Goal: Contribute content: Contribute content

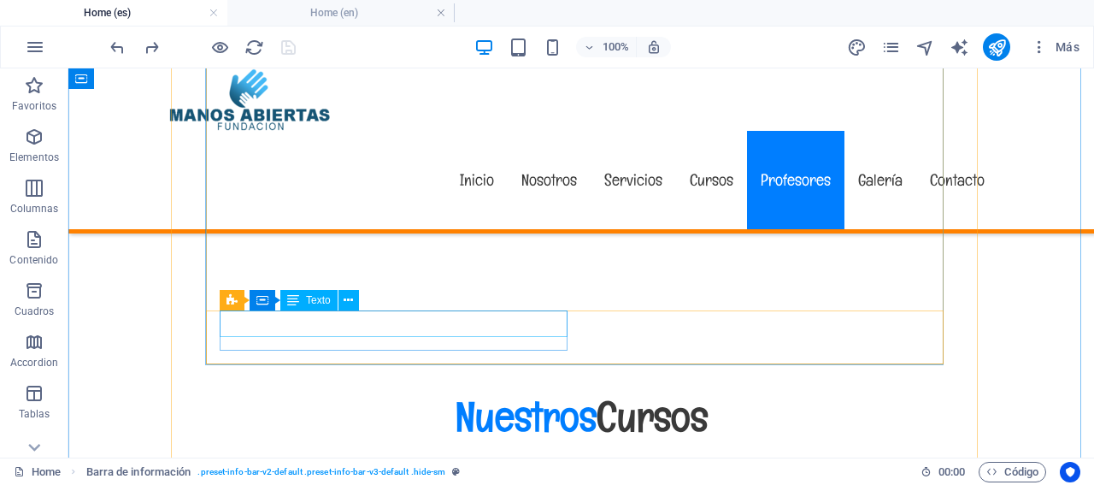
scroll to position [12225, 0]
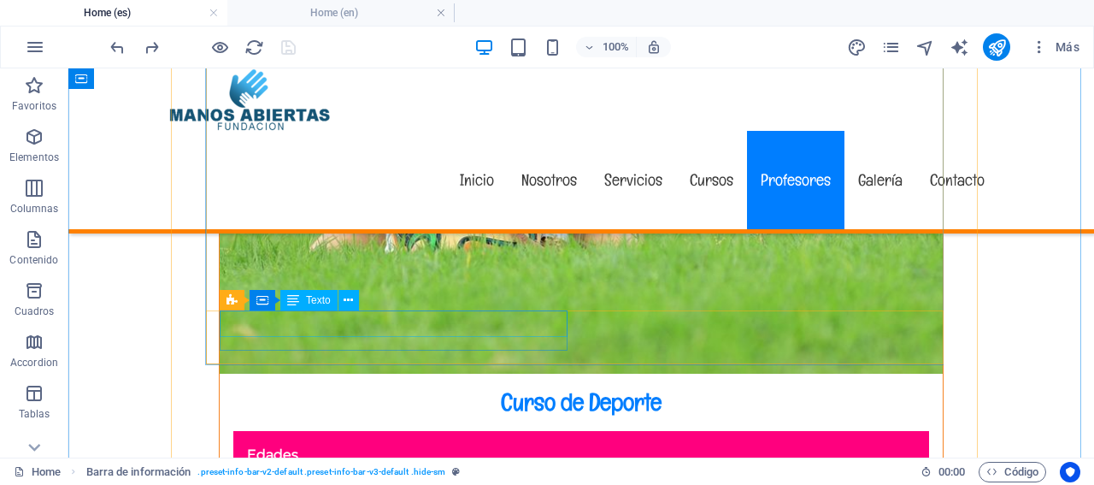
select select "%"
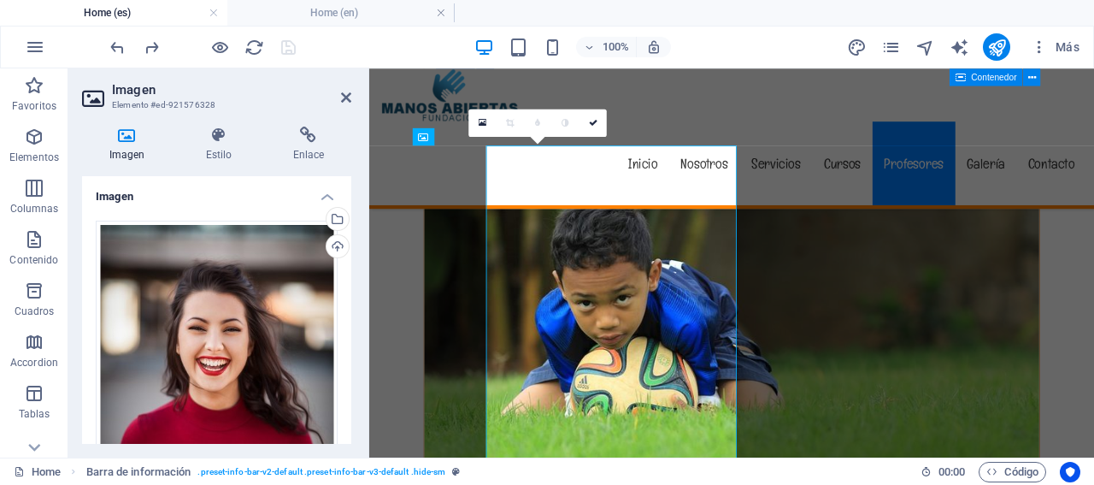
scroll to position [11712, 0]
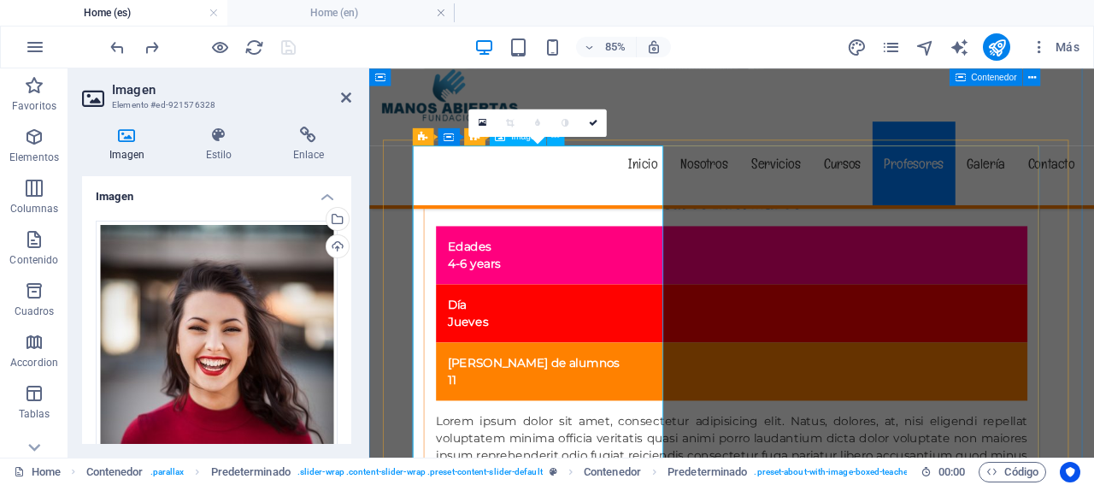
click at [330, 240] on div "Cargar" at bounding box center [336, 248] width 26 height 26
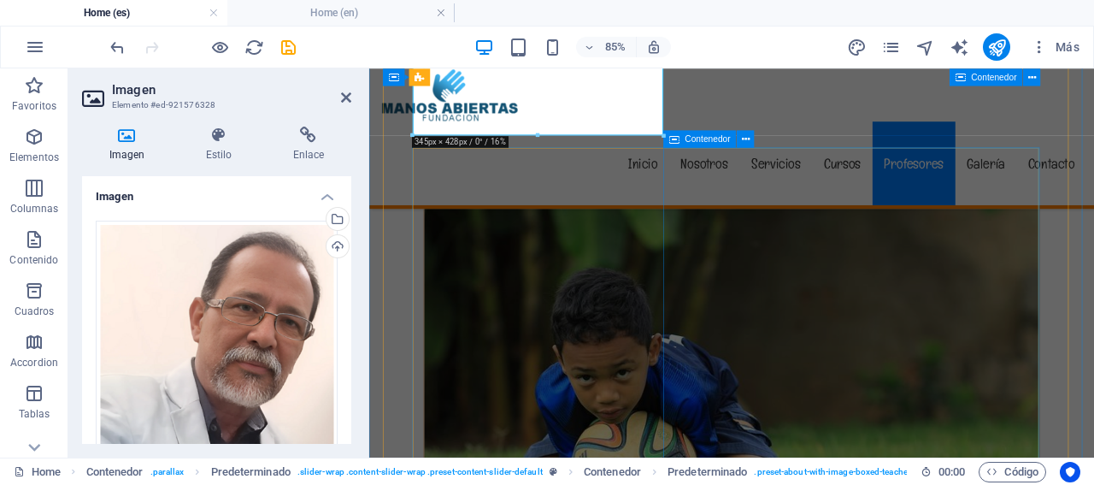
scroll to position [12139, 0]
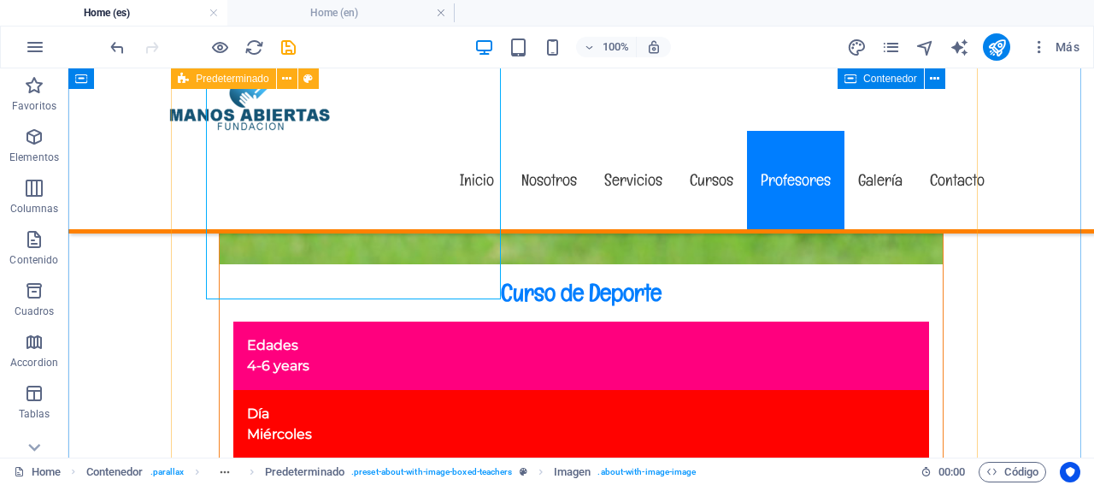
scroll to position [12225, 0]
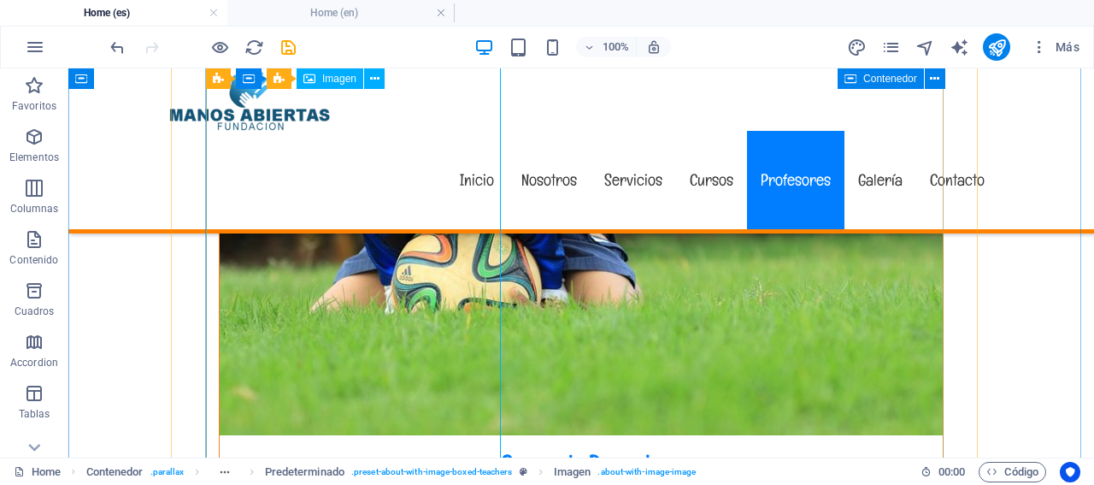
drag, startPoint x: 409, startPoint y: 303, endPoint x: 236, endPoint y: 340, distance: 176.6
select select "%"
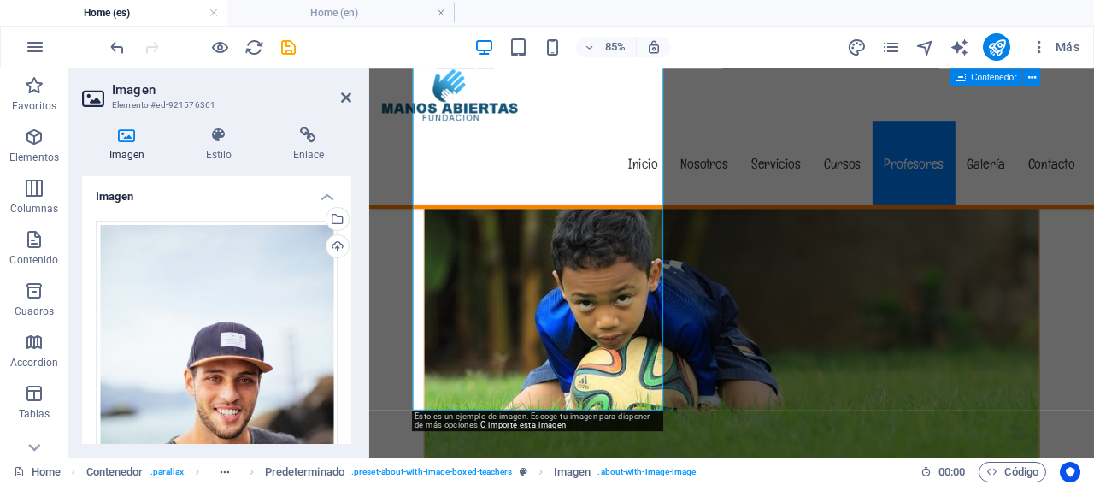
click at [333, 242] on div "Cargar" at bounding box center [336, 248] width 26 height 26
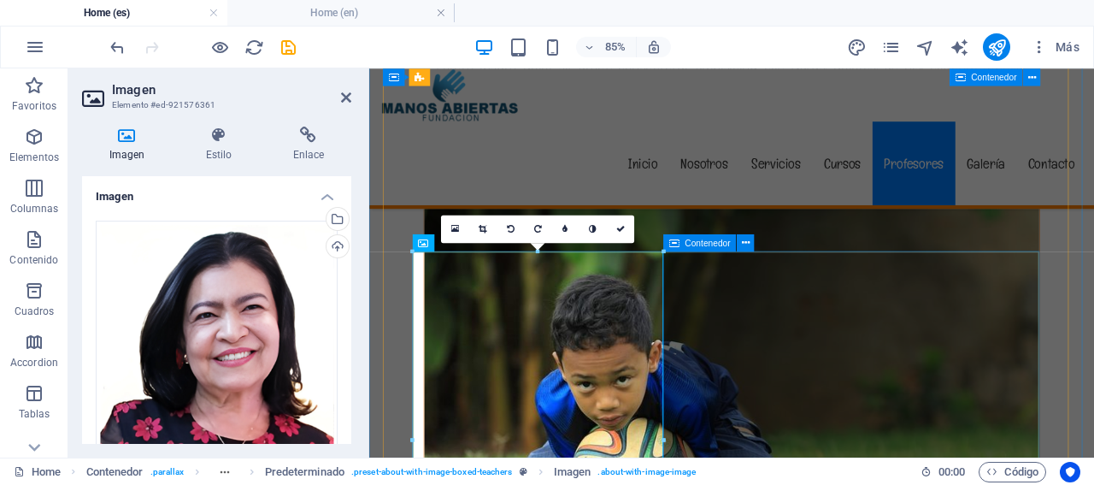
scroll to position [11968, 0]
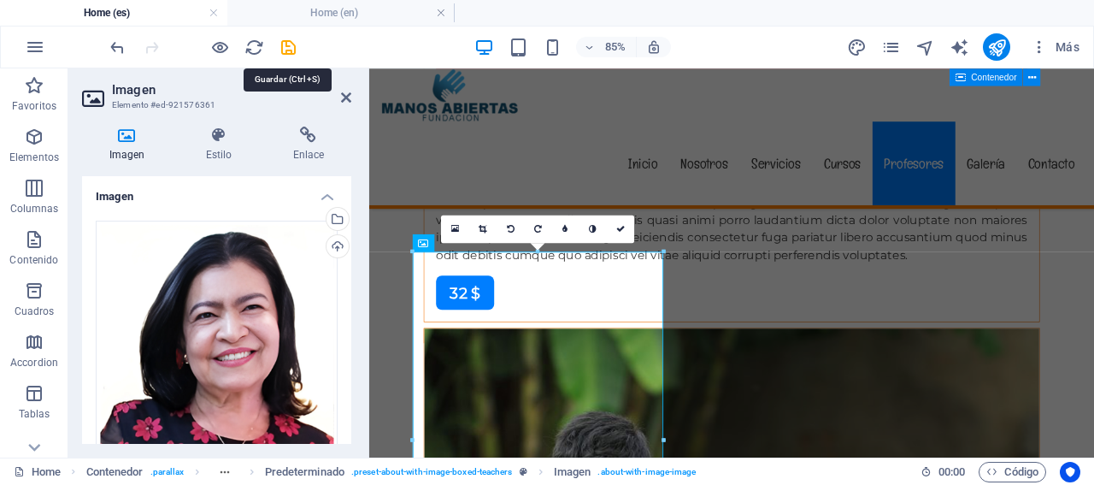
click at [285, 45] on icon "save" at bounding box center [289, 48] width 20 height 20
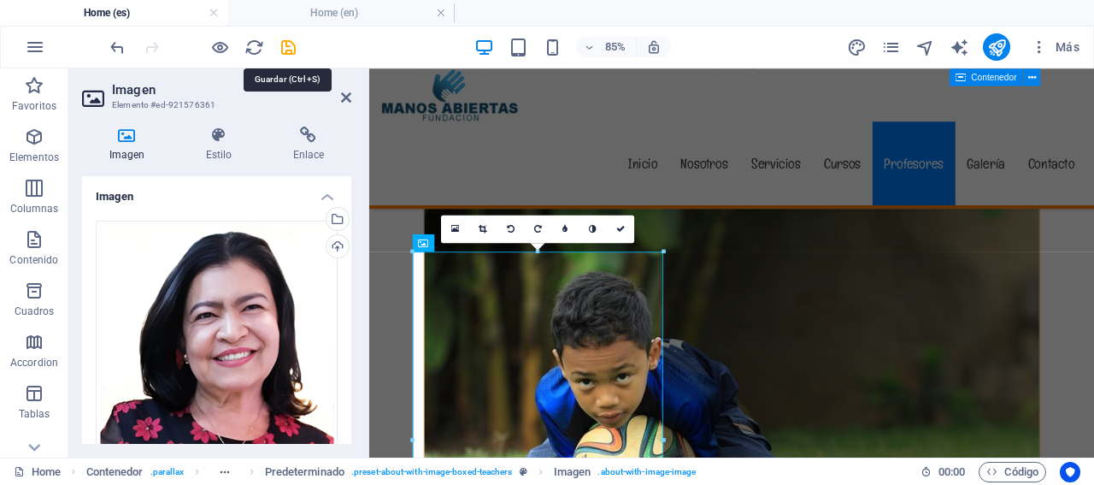
checkbox input "false"
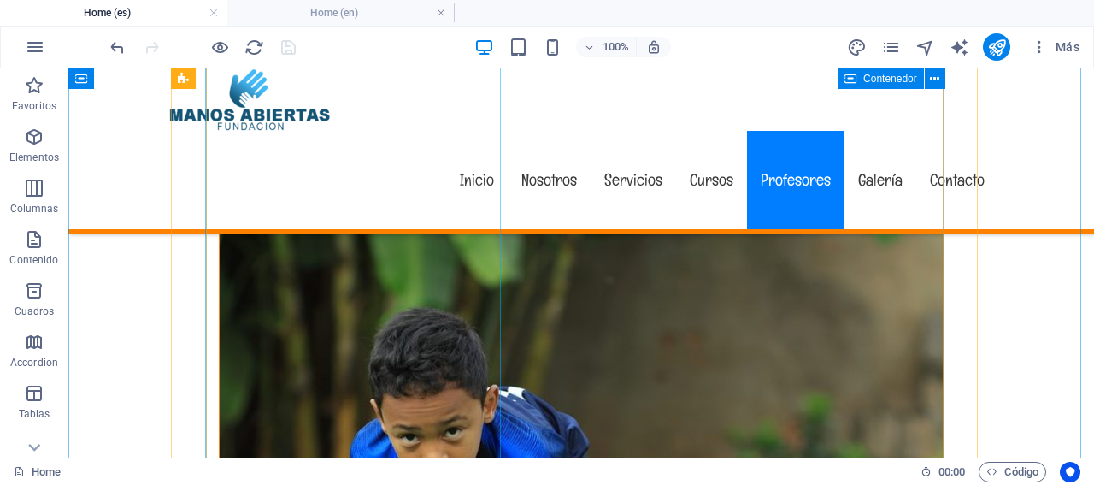
scroll to position [12225, 0]
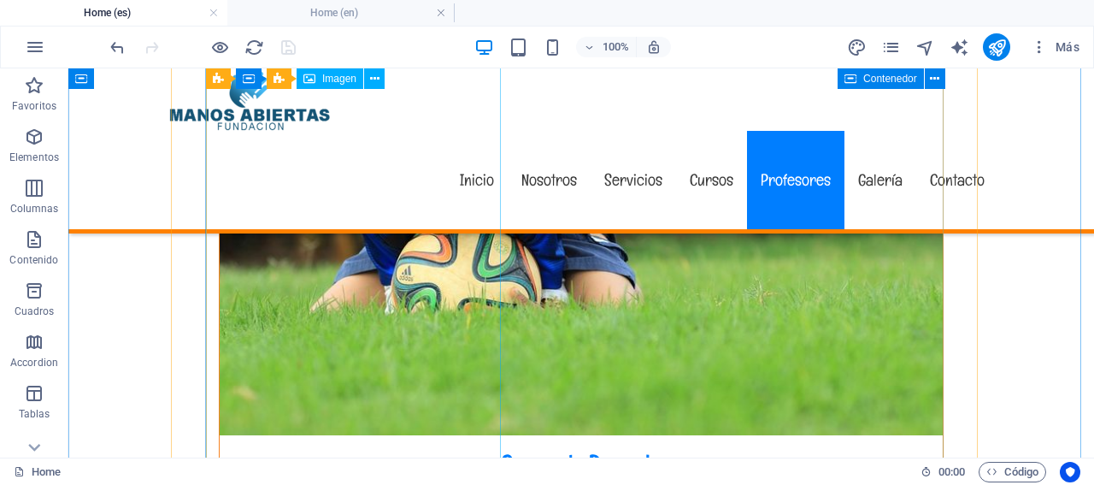
select select "%"
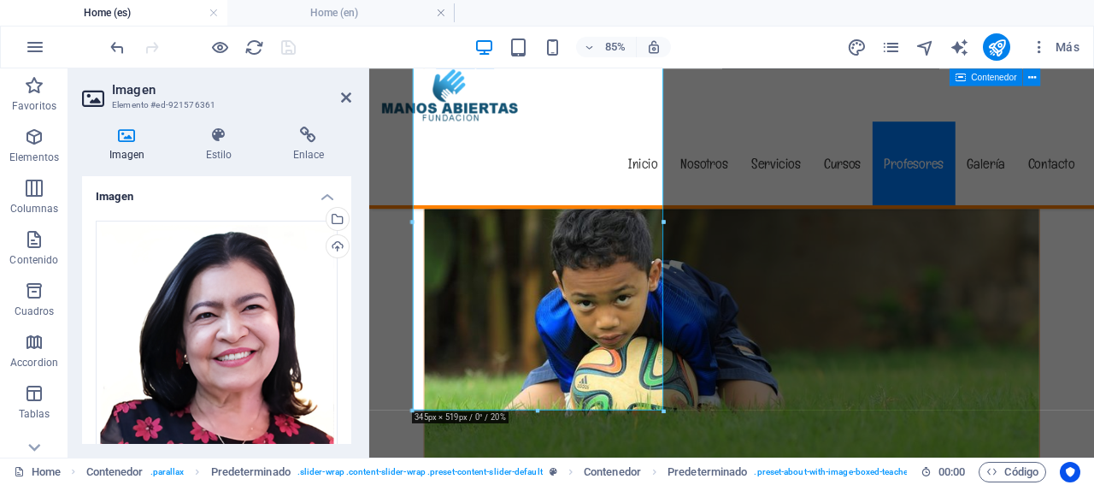
click at [328, 247] on div "Cargar" at bounding box center [336, 248] width 26 height 26
click at [338, 244] on div "Cargar" at bounding box center [336, 248] width 26 height 26
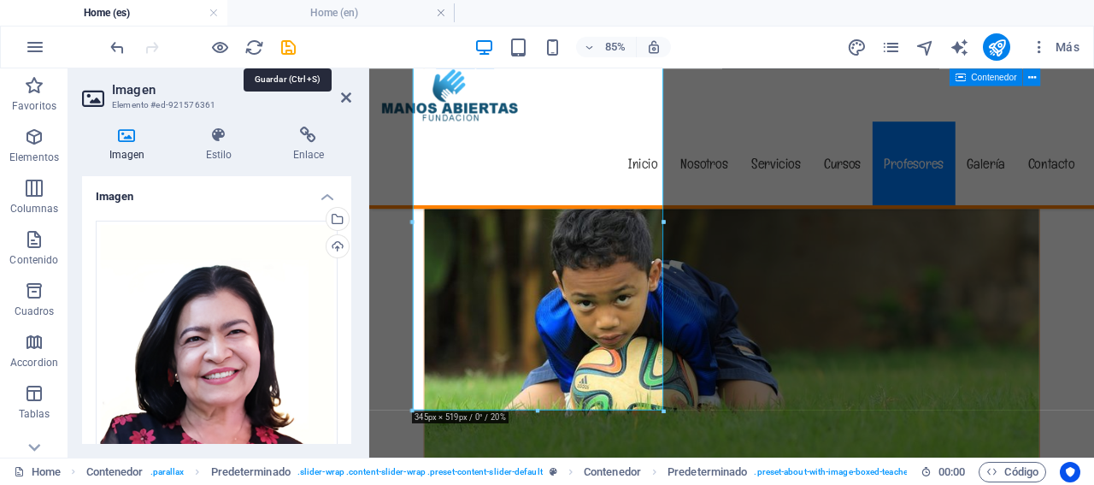
drag, startPoint x: 284, startPoint y: 44, endPoint x: 506, endPoint y: 165, distance: 252.8
click at [284, 44] on icon "save" at bounding box center [289, 48] width 20 height 20
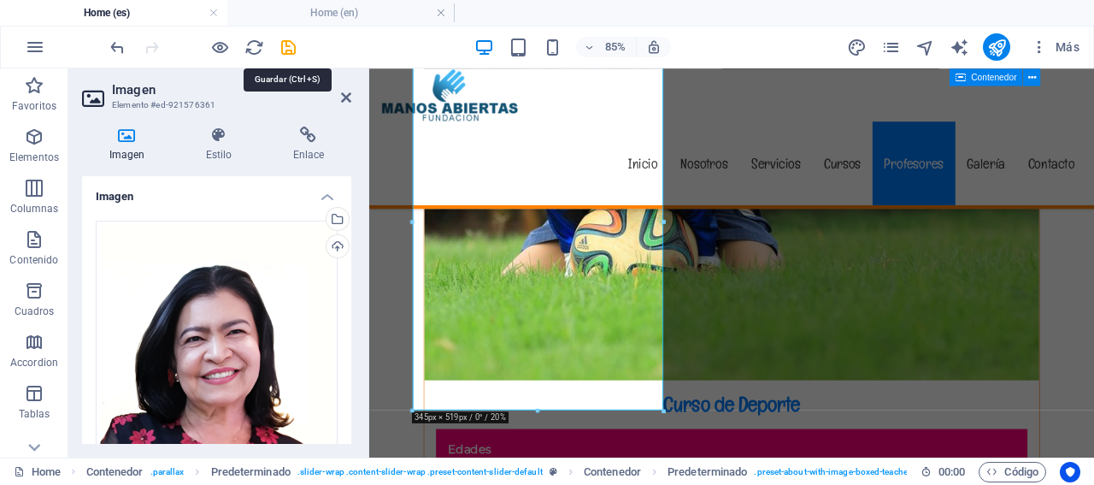
checkbox input "false"
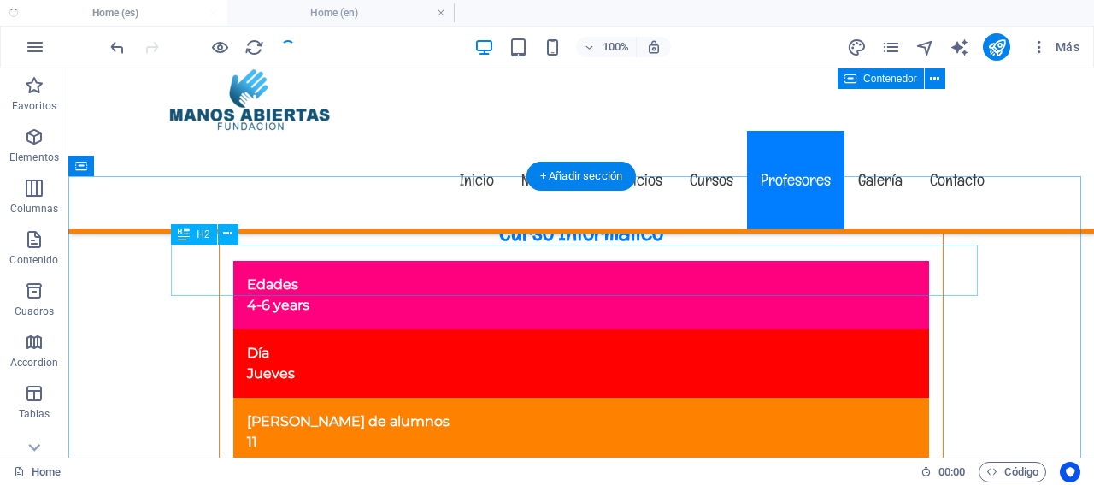
scroll to position [11712, 0]
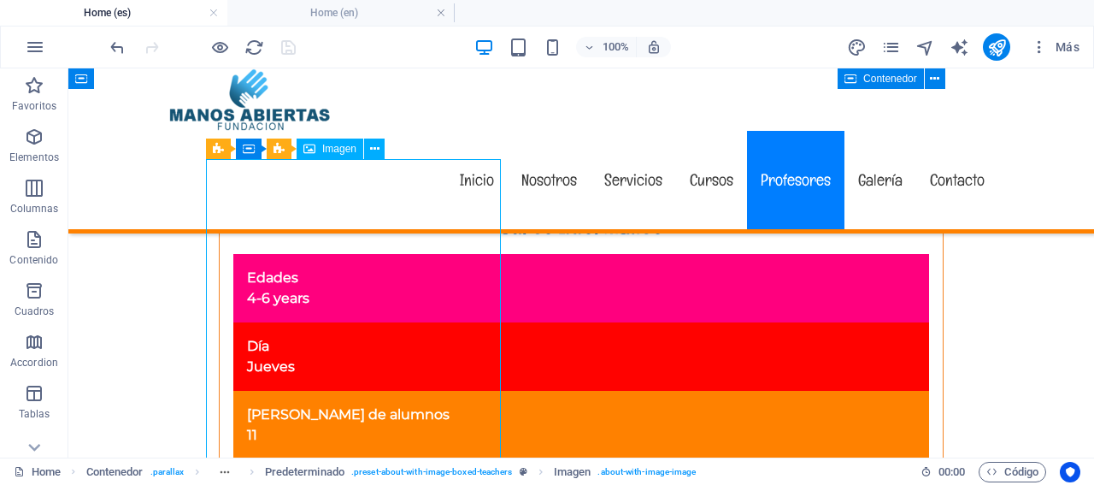
select select "%"
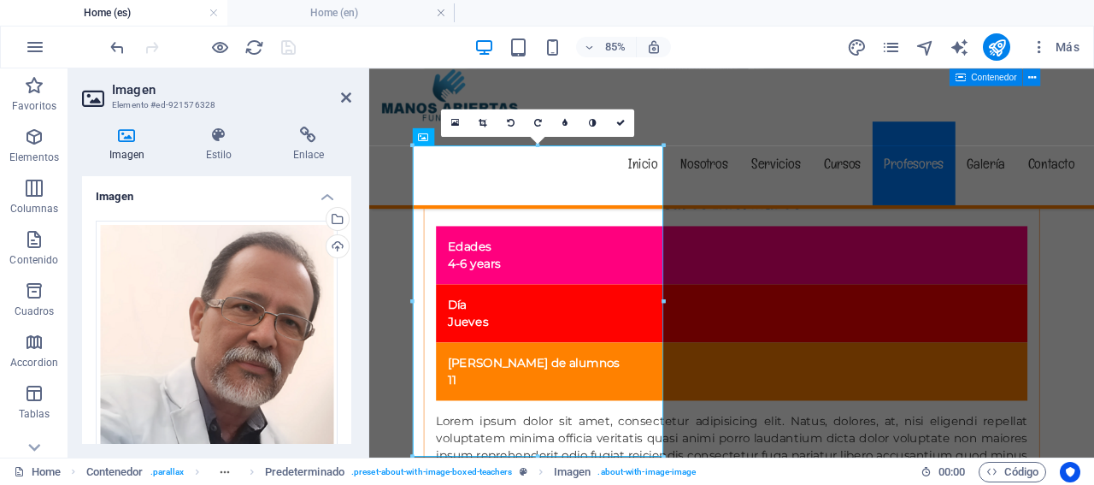
click at [332, 244] on div "Cargar" at bounding box center [336, 248] width 26 height 26
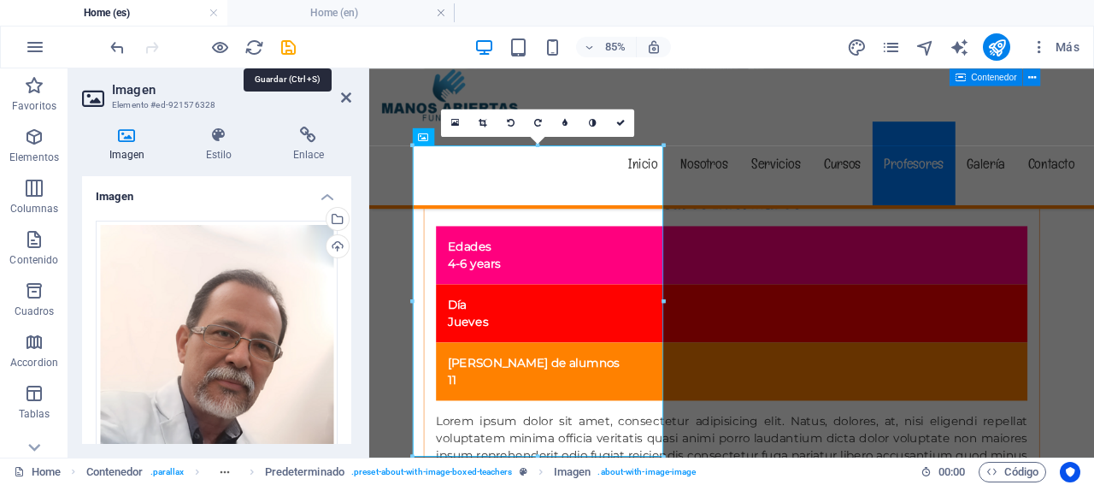
click at [292, 45] on icon "save" at bounding box center [289, 48] width 20 height 20
checkbox input "false"
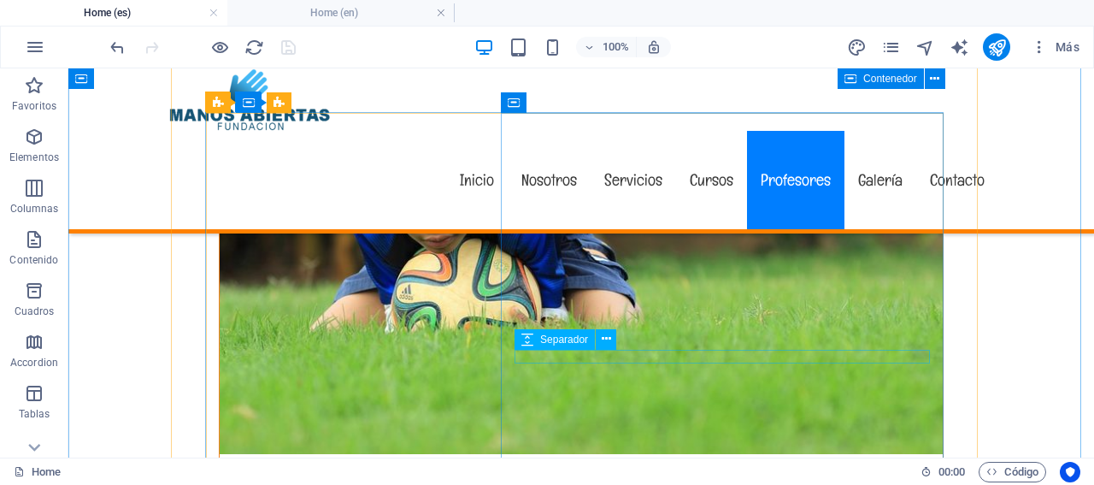
scroll to position [12139, 0]
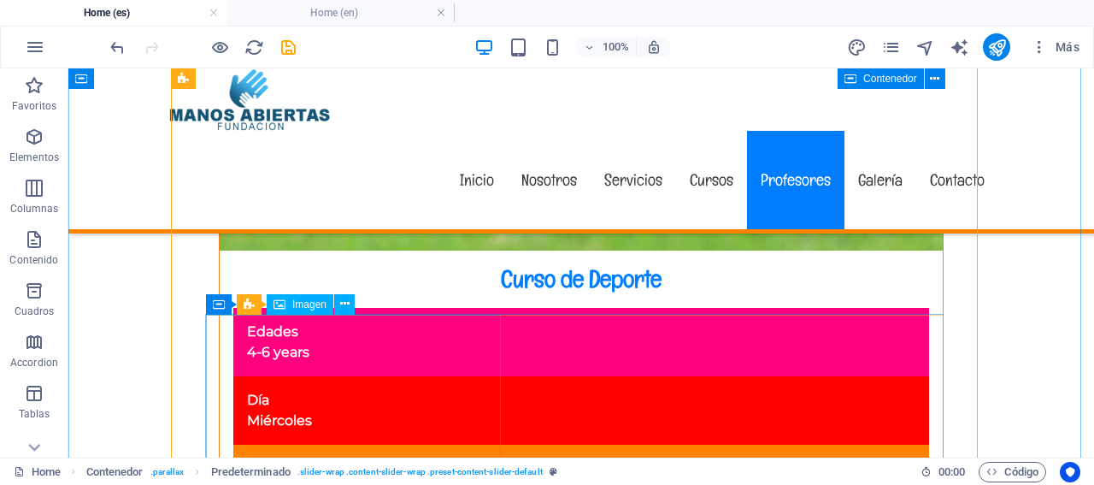
scroll to position [12054, 0]
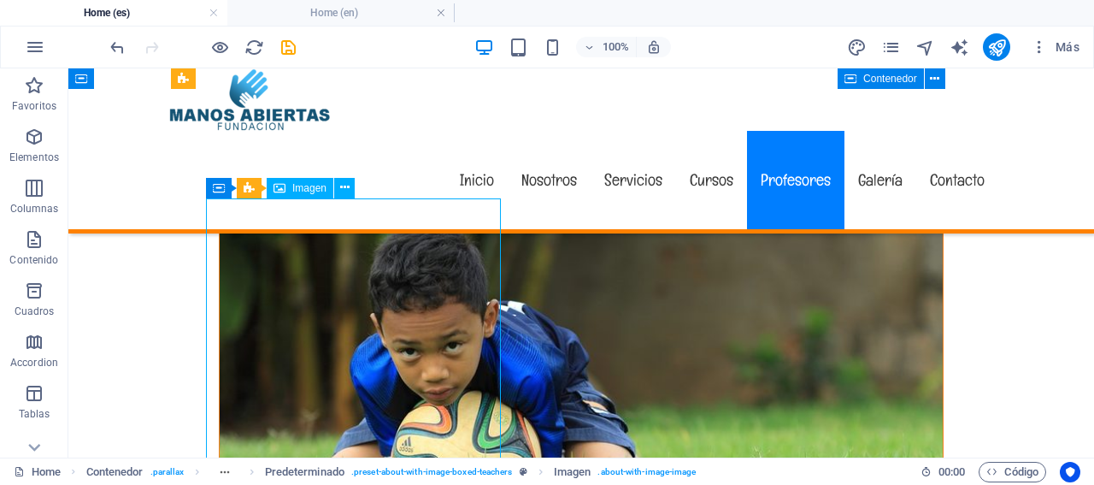
select select "%"
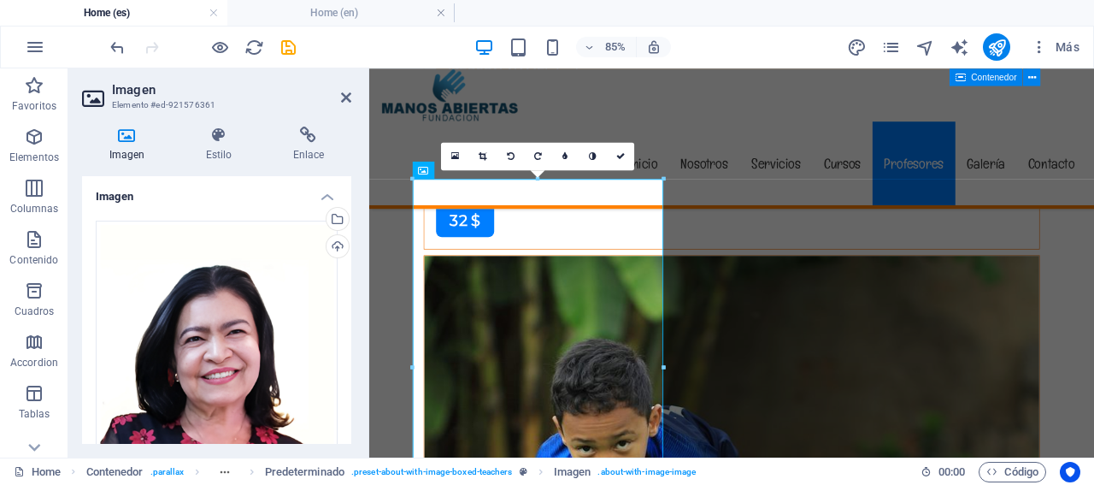
click at [333, 252] on div "Cargar" at bounding box center [336, 248] width 26 height 26
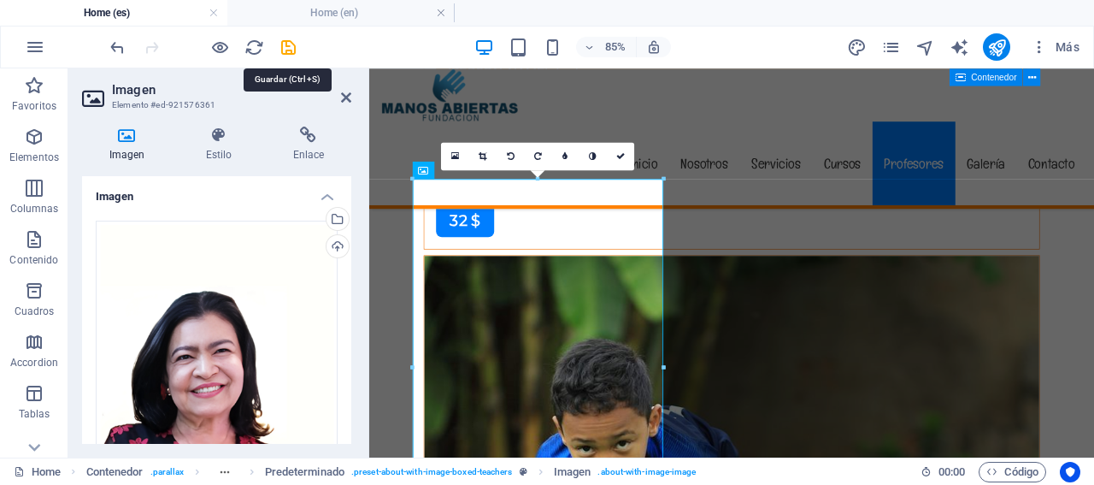
click at [280, 47] on icon "save" at bounding box center [289, 48] width 20 height 20
checkbox input "false"
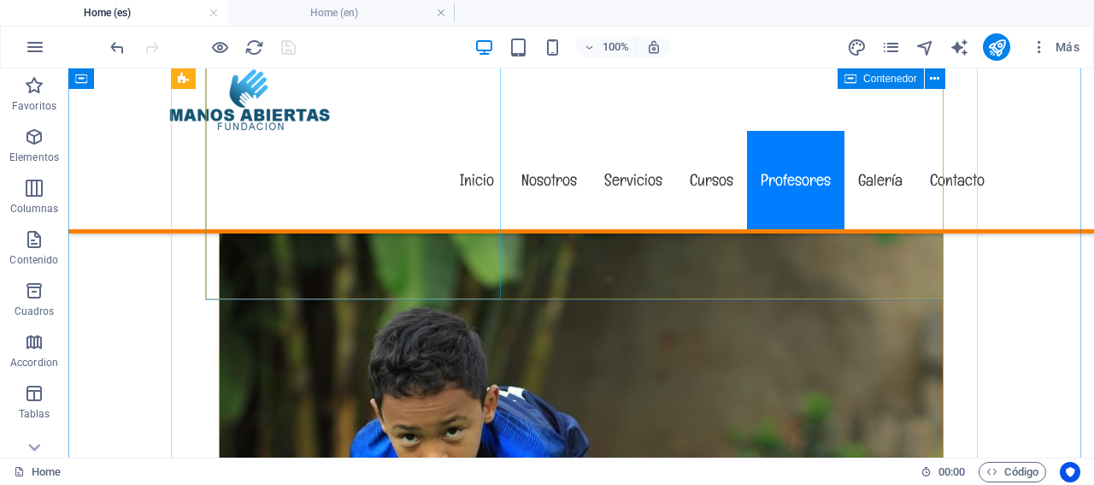
scroll to position [12396, 0]
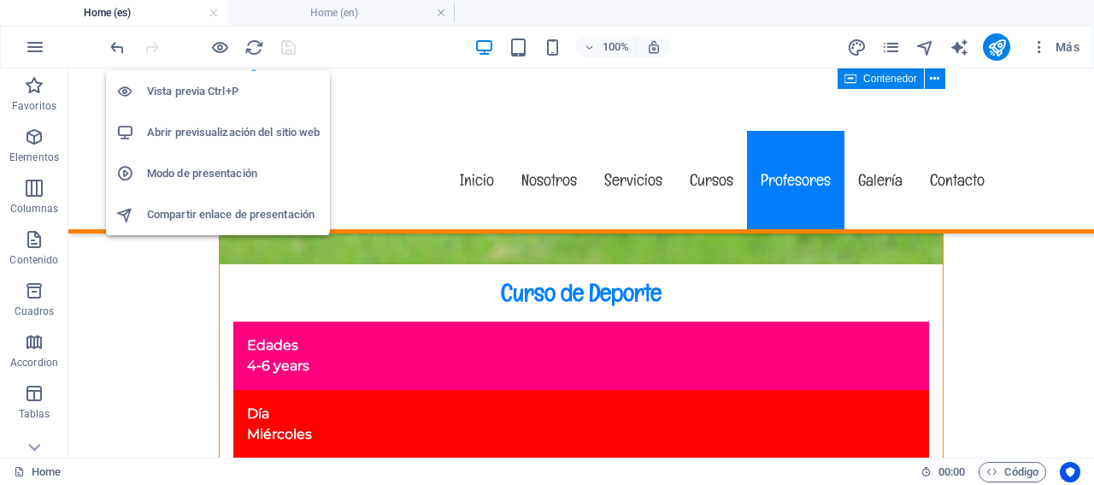
click at [225, 124] on h6 "Abrir previsualización del sitio web" at bounding box center [233, 132] width 173 height 21
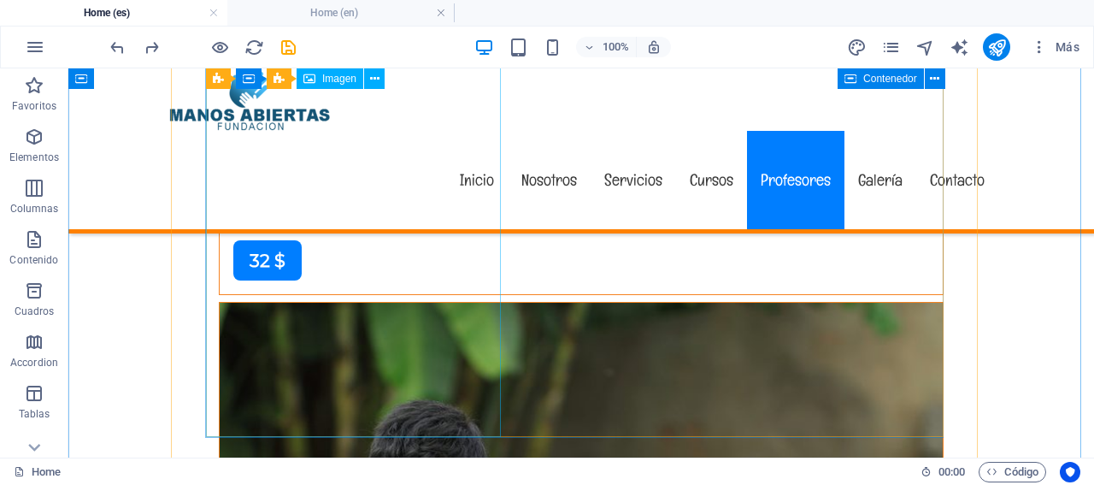
scroll to position [11705, 0]
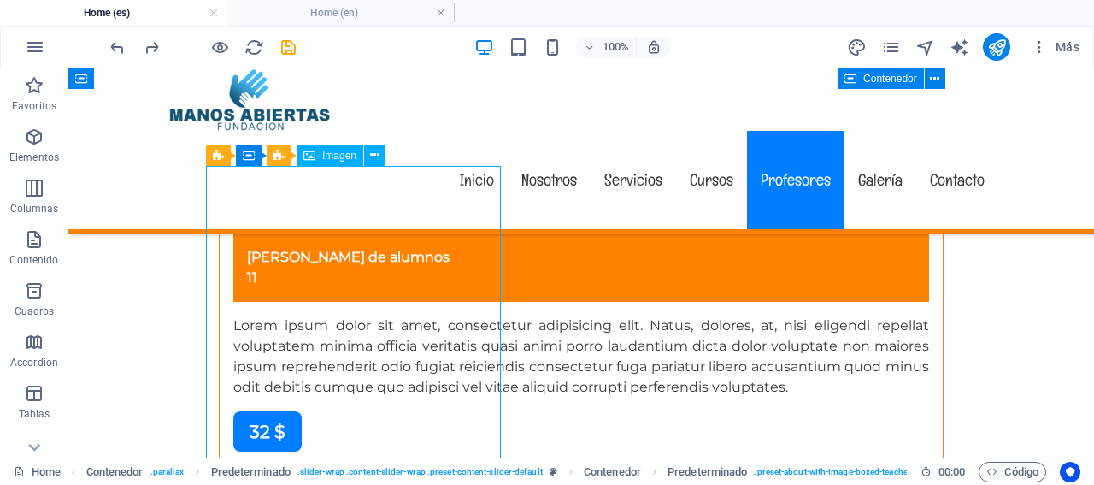
select select "%"
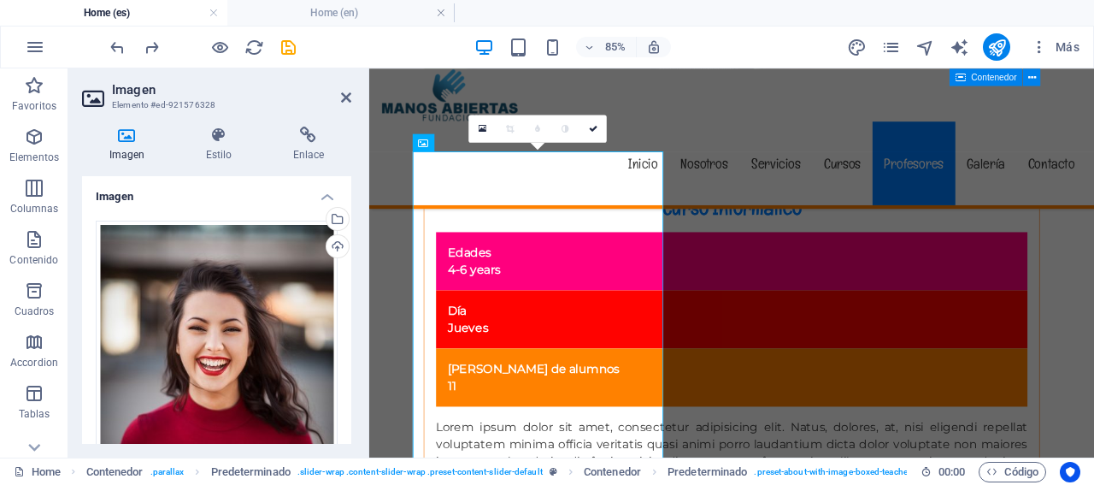
click at [337, 218] on div "Selecciona archivos del administrador de archivos, de la galería de fotos o car…" at bounding box center [336, 221] width 26 height 26
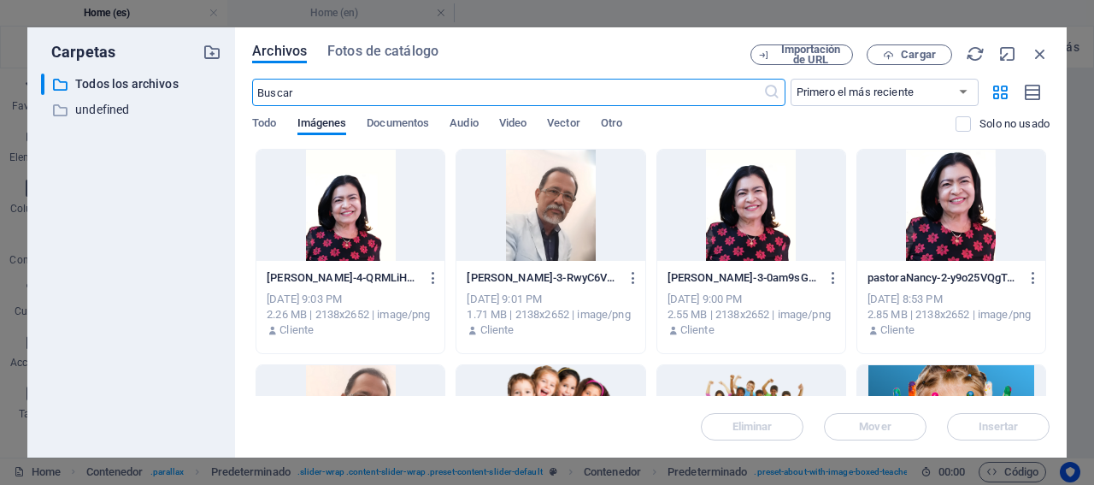
scroll to position [11961, 0]
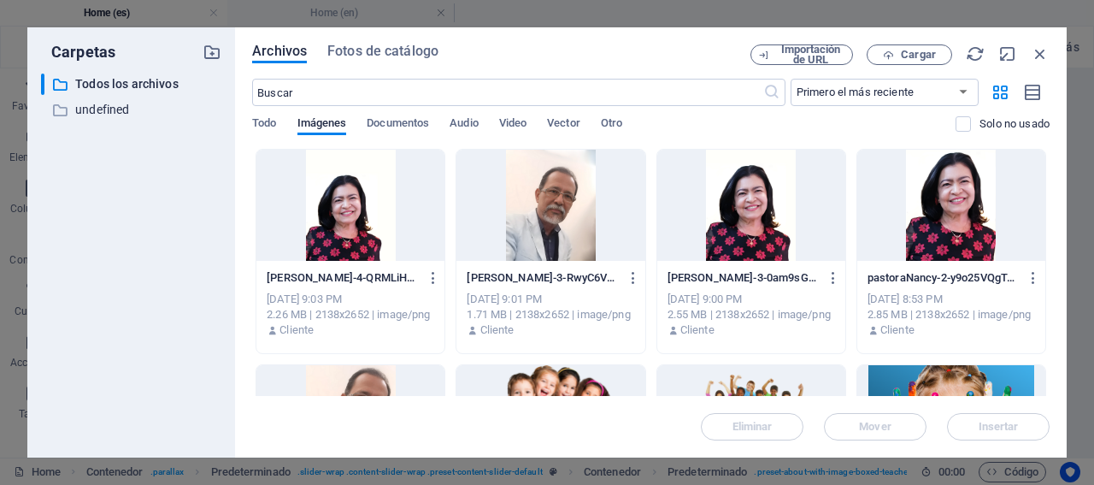
click at [427, 274] on icon "button" at bounding box center [434, 277] width 16 height 15
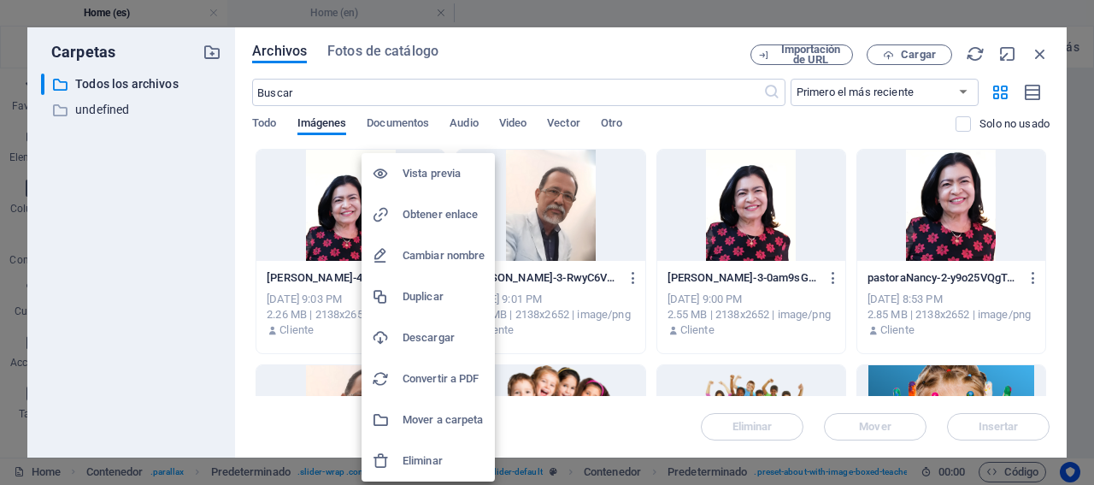
click at [445, 455] on h6 "Eliminar" at bounding box center [444, 461] width 82 height 21
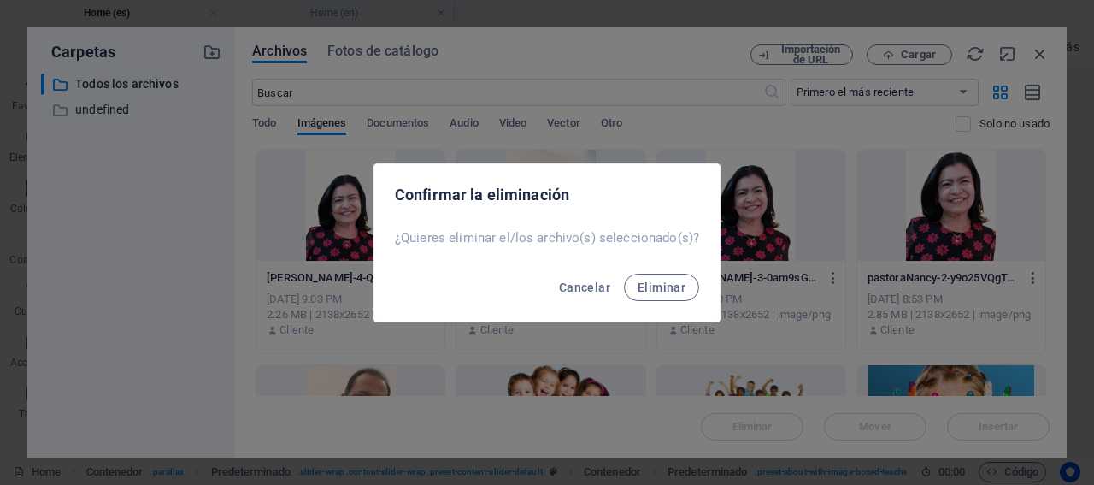
click at [661, 289] on span "Eliminar" at bounding box center [662, 287] width 48 height 14
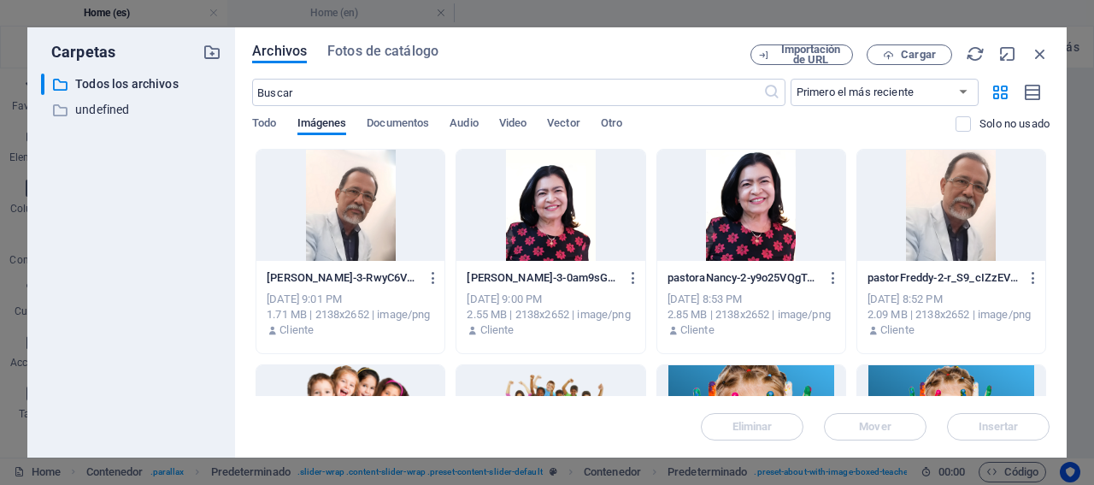
click at [429, 274] on icon "button" at bounding box center [434, 277] width 16 height 15
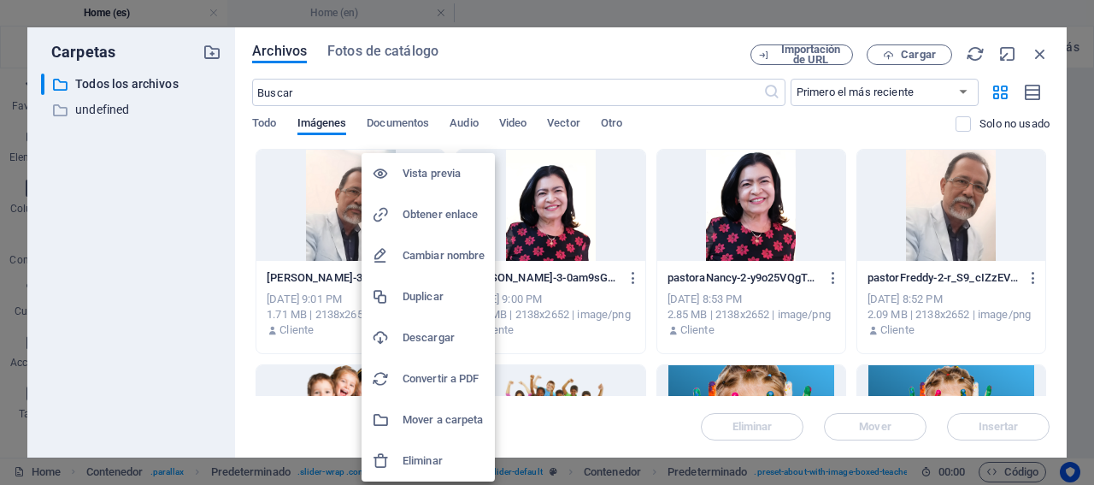
click at [459, 458] on h6 "Eliminar" at bounding box center [444, 461] width 82 height 21
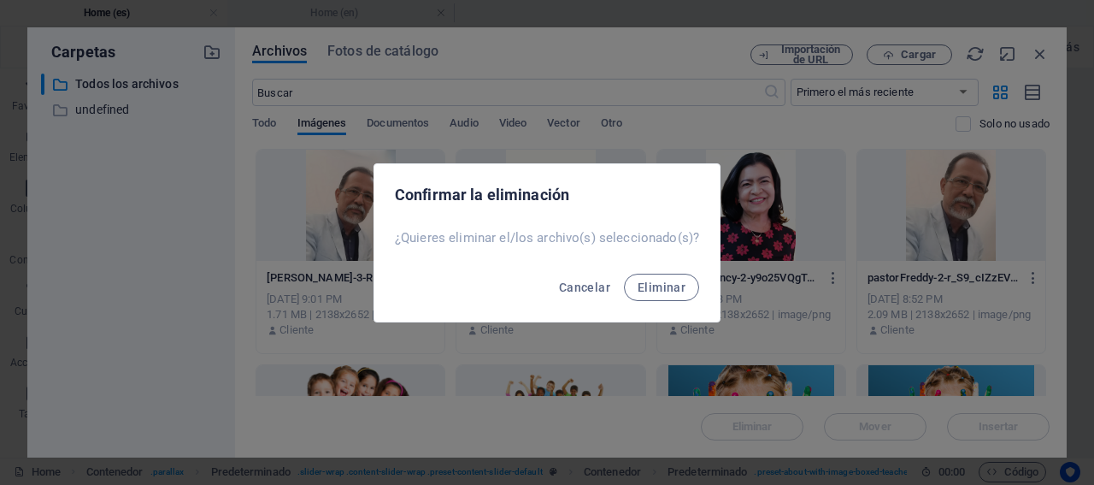
click at [663, 289] on span "Eliminar" at bounding box center [662, 287] width 48 height 14
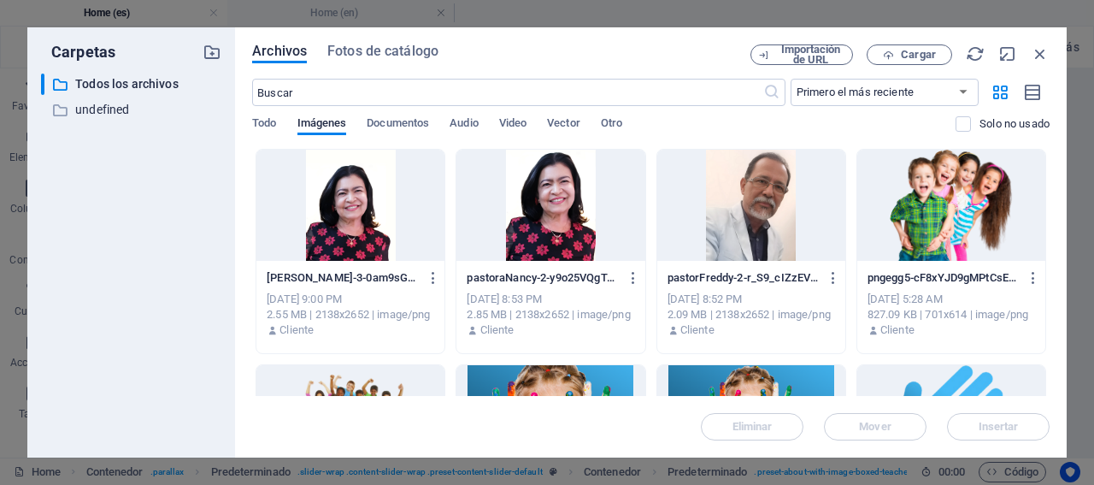
click at [433, 273] on icon "button" at bounding box center [434, 277] width 16 height 15
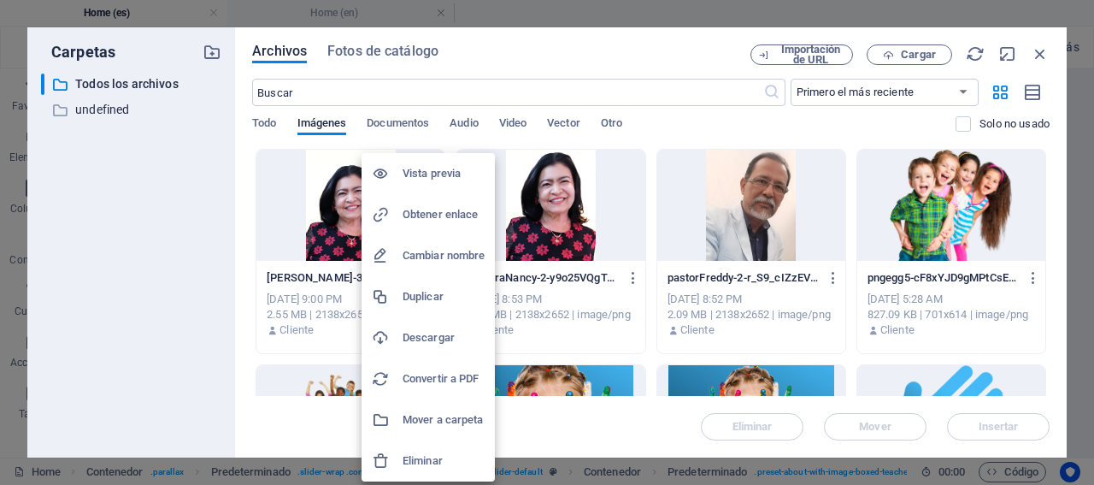
click at [459, 459] on h6 "Eliminar" at bounding box center [444, 461] width 82 height 21
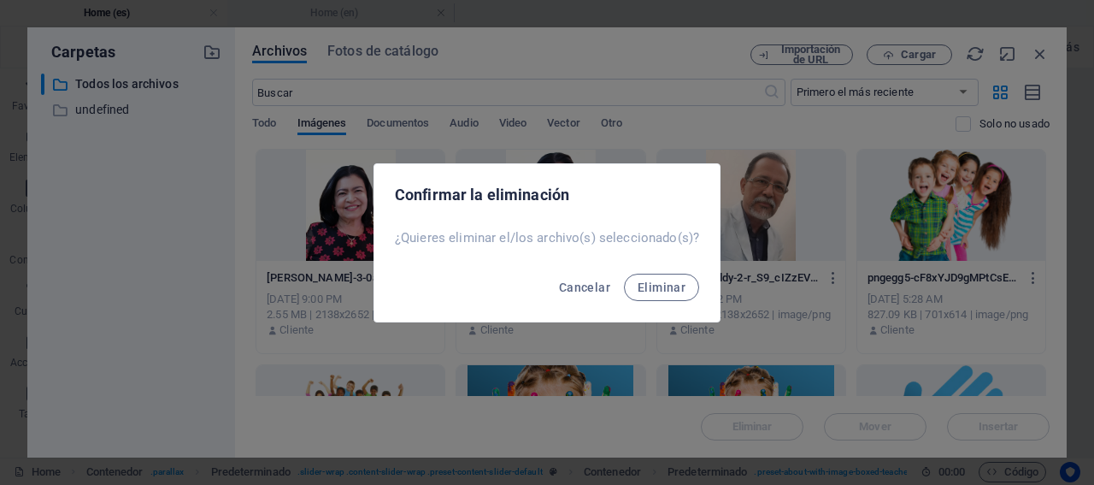
click at [658, 282] on span "Eliminar" at bounding box center [662, 287] width 48 height 14
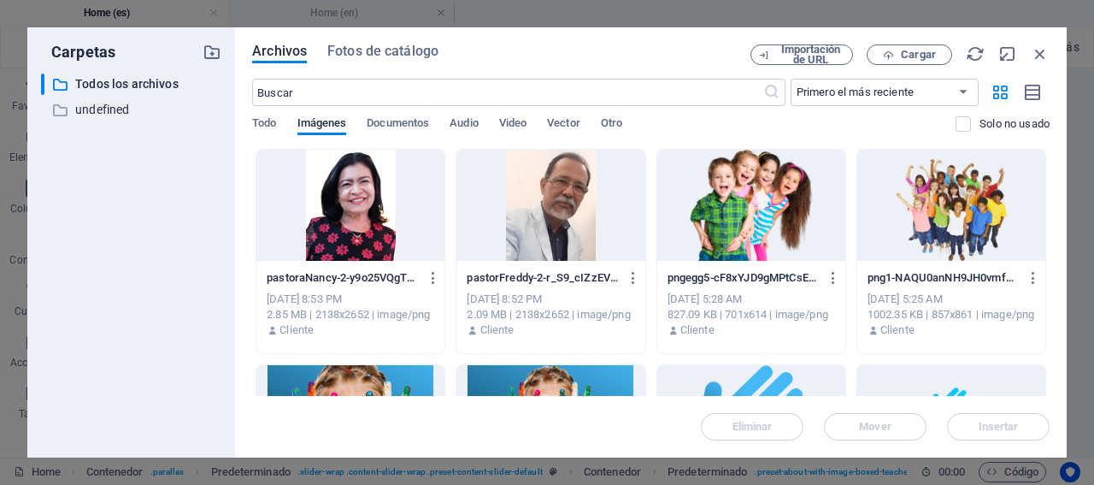
click at [433, 273] on icon "button" at bounding box center [434, 277] width 16 height 15
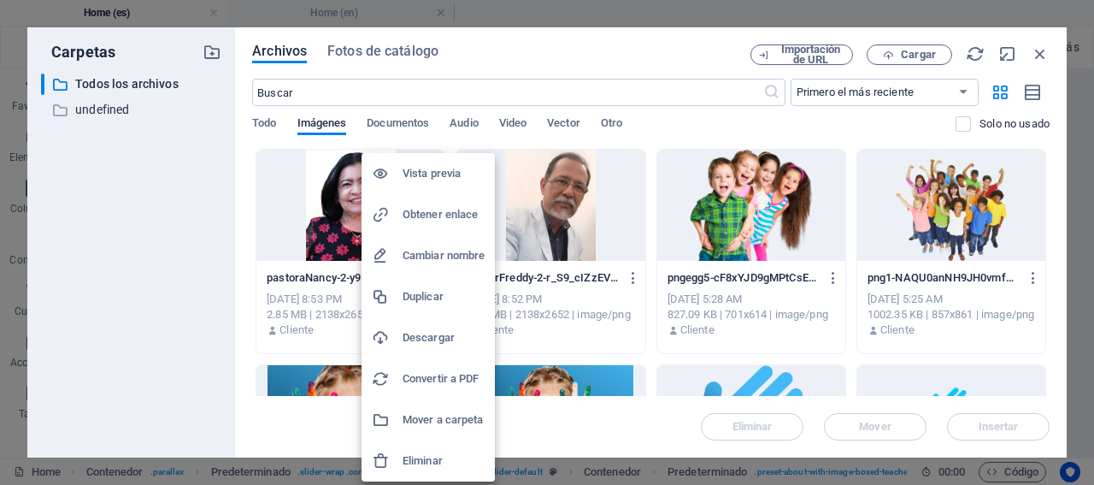
click at [456, 464] on h6 "Eliminar" at bounding box center [444, 461] width 82 height 21
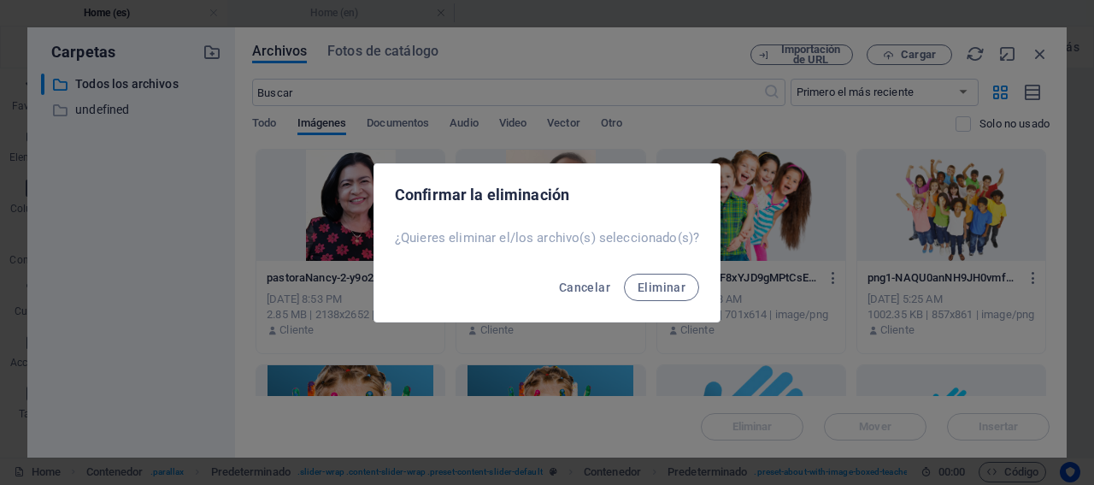
click at [660, 300] on div "Cancelar Eliminar" at bounding box center [546, 292] width 345 height 58
click at [660, 293] on span "Eliminar" at bounding box center [662, 287] width 48 height 14
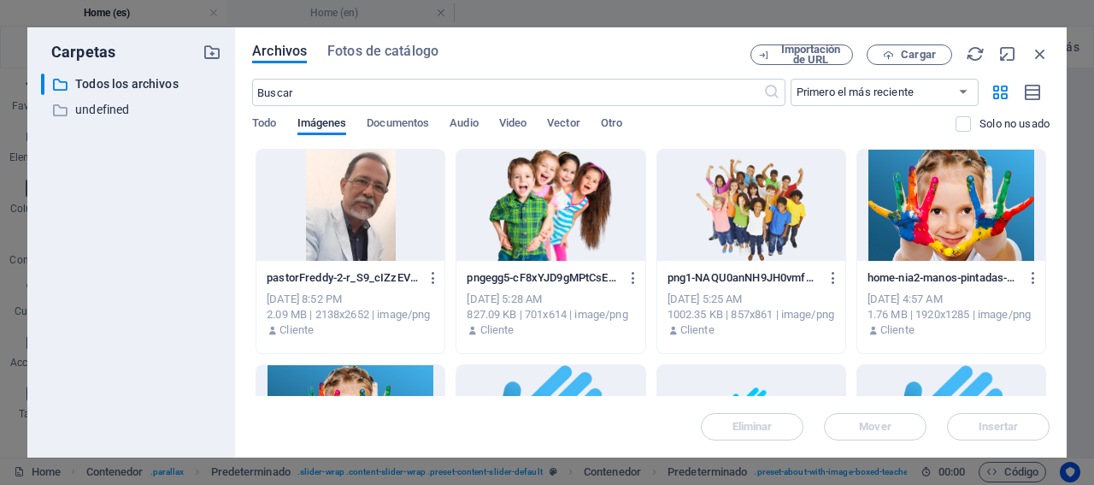
click at [432, 279] on icon "button" at bounding box center [434, 277] width 16 height 15
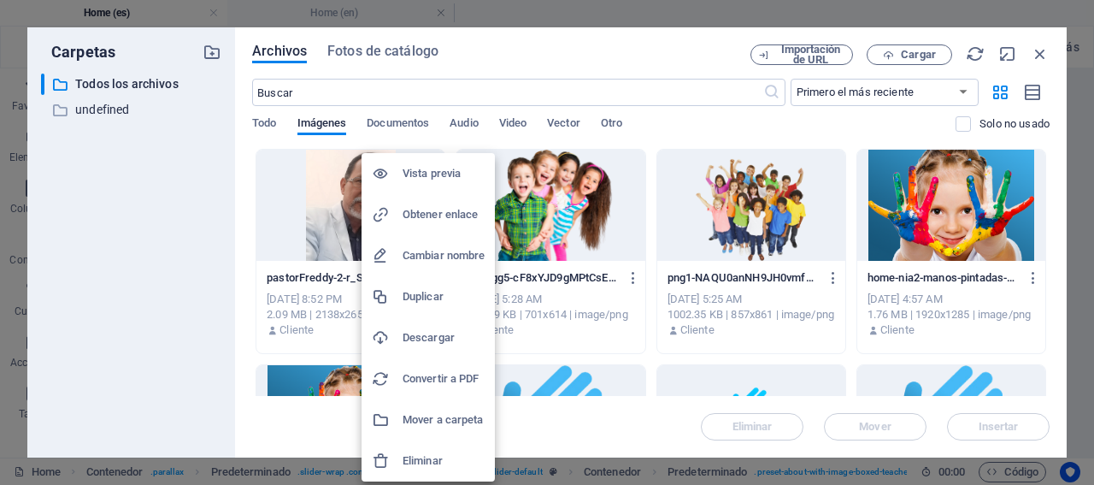
click at [450, 459] on h6 "Eliminar" at bounding box center [444, 461] width 82 height 21
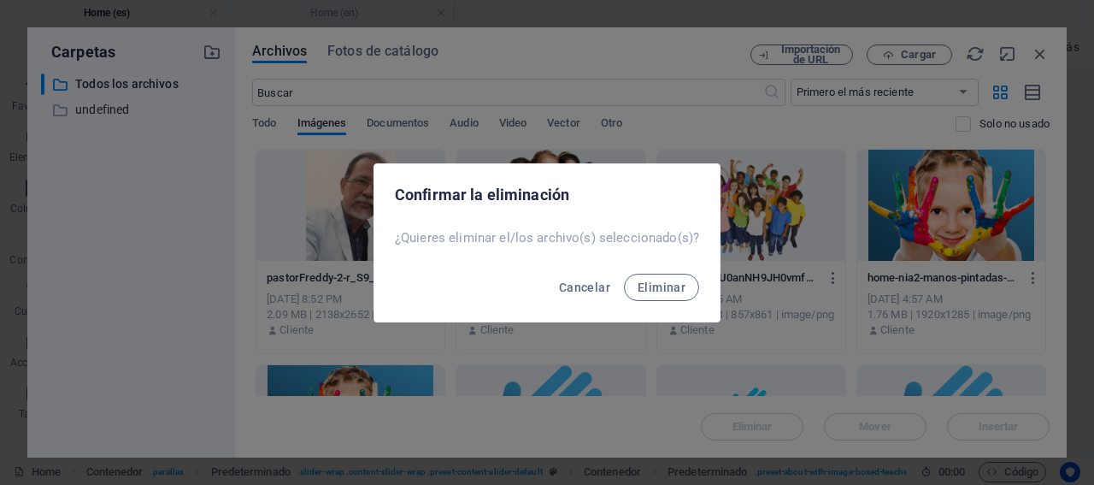
click at [665, 285] on span "Eliminar" at bounding box center [662, 287] width 48 height 14
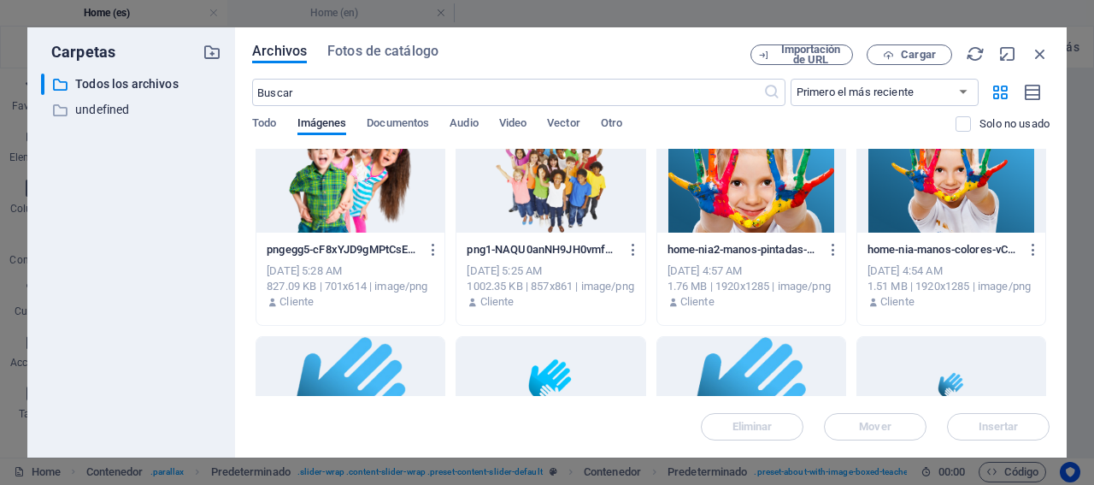
scroll to position [0, 0]
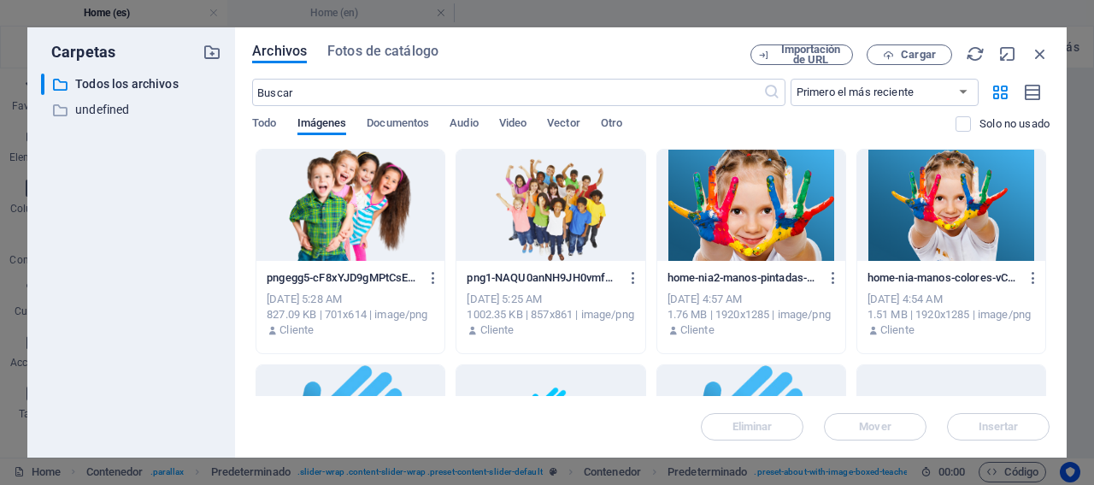
click at [266, 119] on span "Todo" at bounding box center [264, 125] width 24 height 24
click at [398, 48] on span "Fotos de catálogo" at bounding box center [382, 51] width 111 height 21
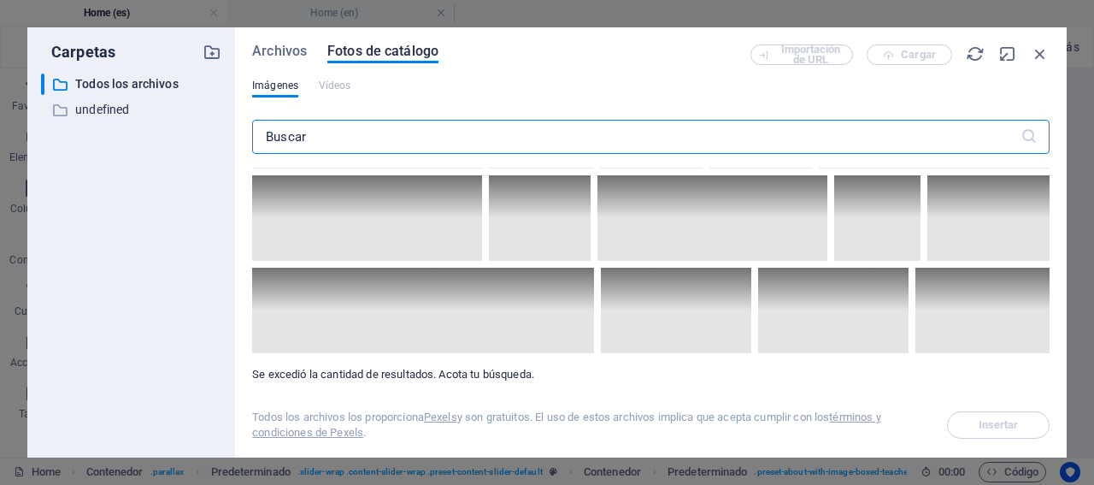
scroll to position [9062, 0]
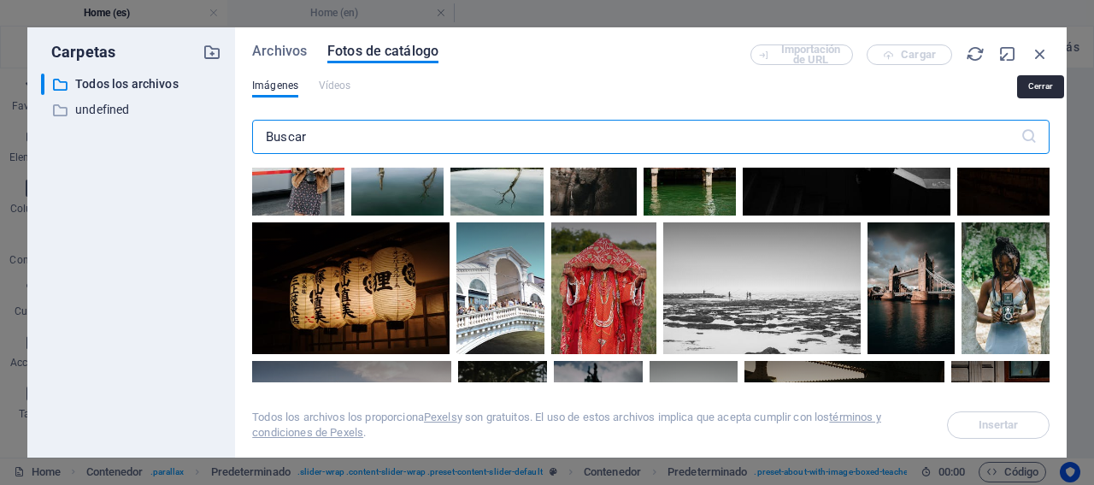
click at [1038, 54] on icon "button" at bounding box center [1040, 53] width 19 height 19
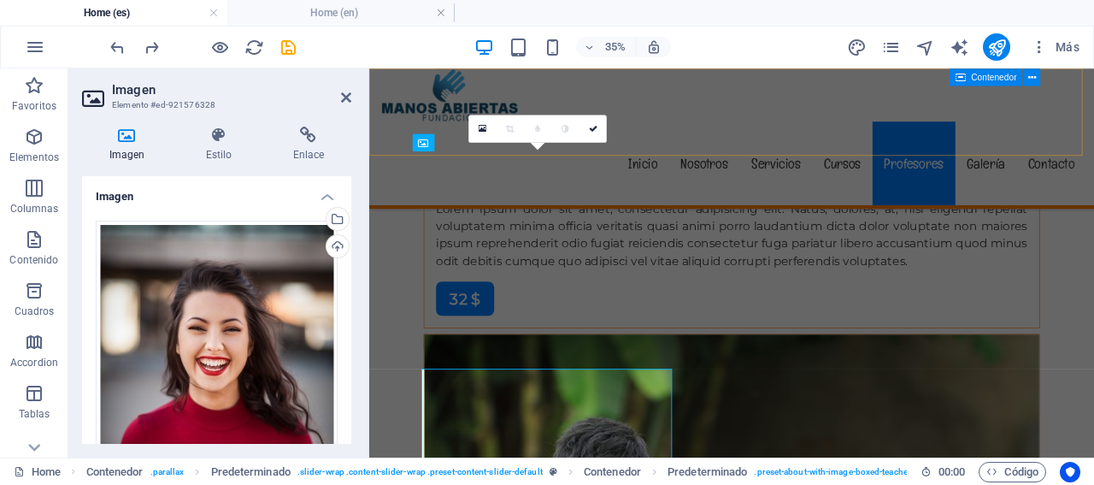
scroll to position [11705, 0]
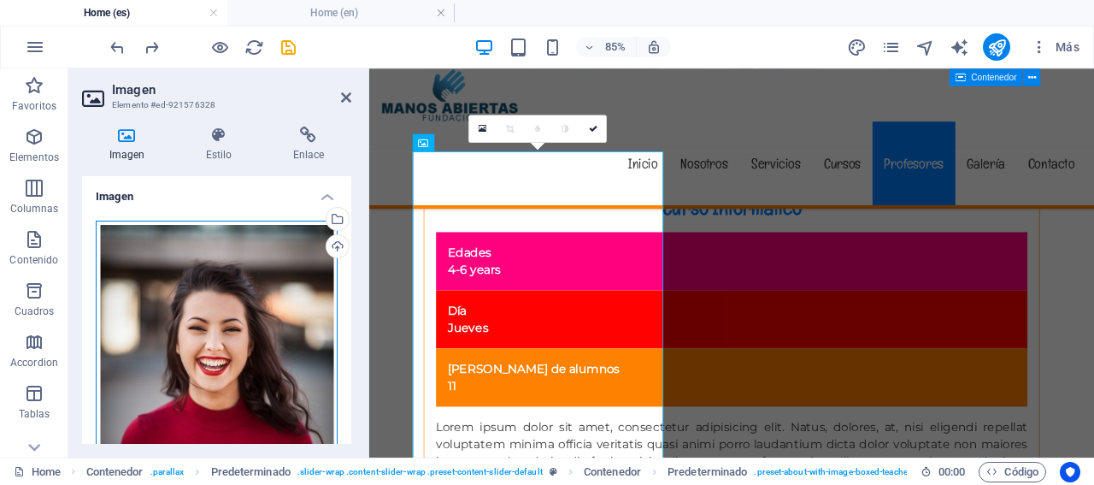
click at [275, 283] on div "Arrastra archivos aquí, haz clic para escoger archivos o selecciona archivos de…" at bounding box center [217, 400] width 242 height 359
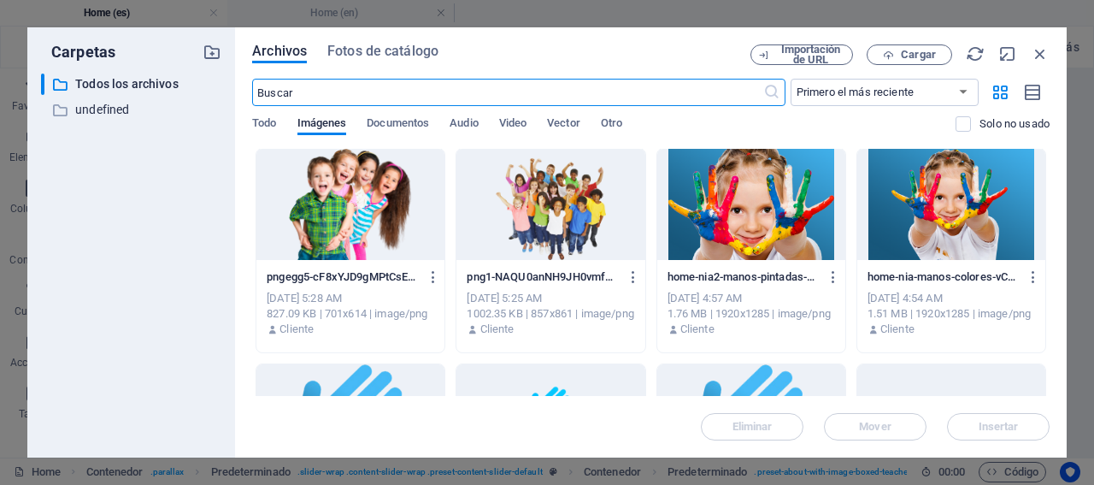
scroll to position [0, 0]
click at [524, 125] on span "Video" at bounding box center [512, 125] width 27 height 24
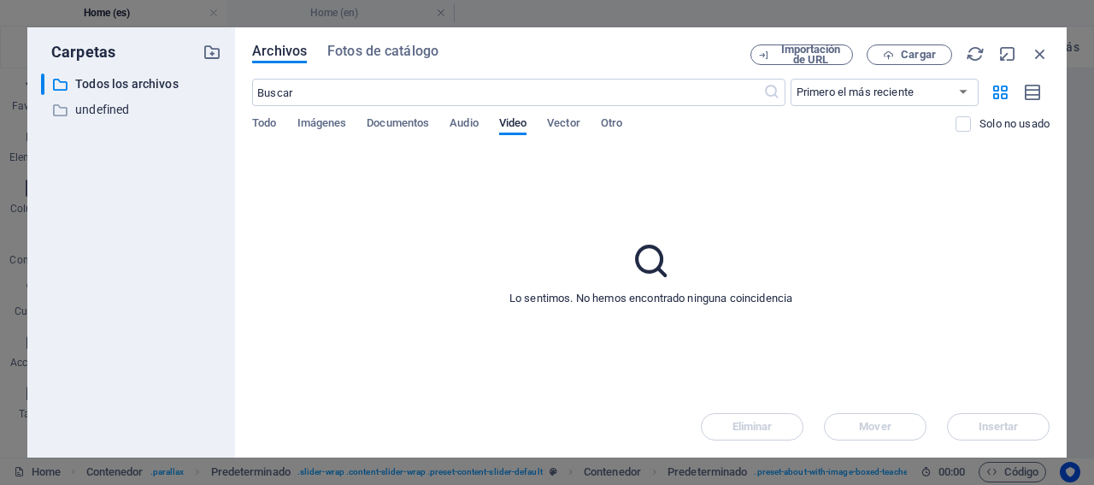
click at [572, 118] on span "Vector" at bounding box center [563, 125] width 33 height 24
click at [622, 121] on span "Otro" at bounding box center [611, 125] width 21 height 24
click at [334, 129] on span "Imágenes" at bounding box center [322, 125] width 50 height 24
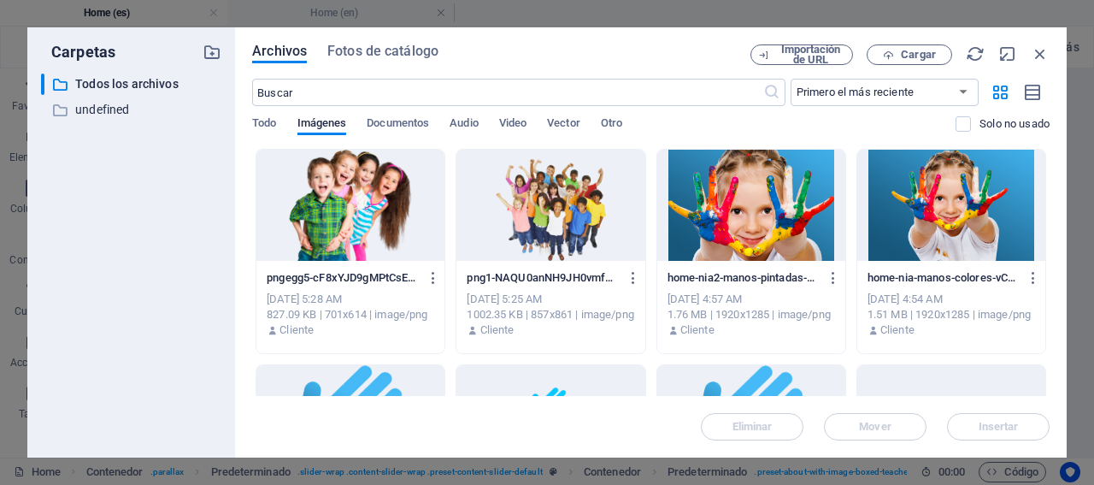
click at [90, 106] on p "undefined" at bounding box center [132, 110] width 115 height 20
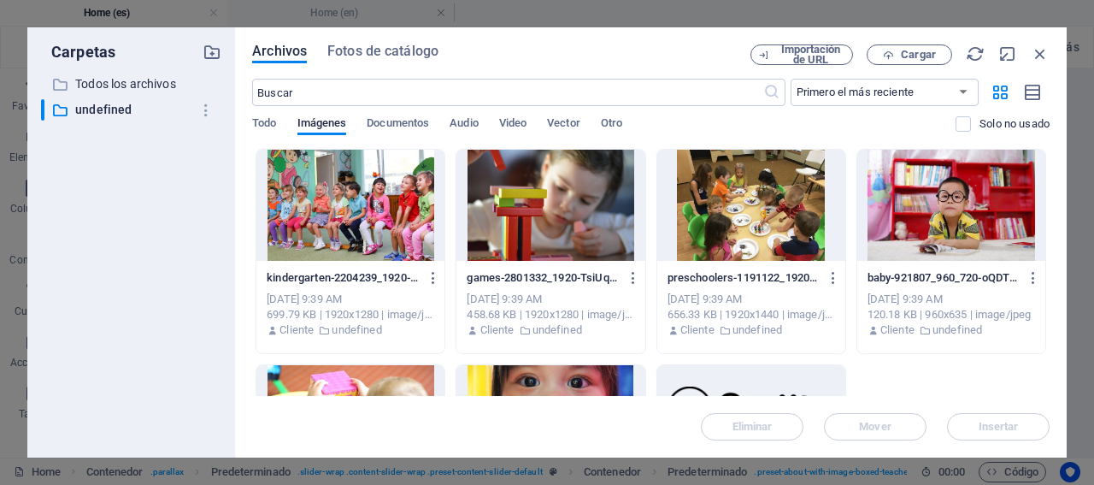
click at [90, 106] on p "undefined" at bounding box center [132, 110] width 115 height 20
click at [274, 124] on span "Todo" at bounding box center [264, 125] width 24 height 24
drag, startPoint x: 1048, startPoint y: 50, endPoint x: 1012, endPoint y: 78, distance: 45.1
click at [1048, 50] on icon "button" at bounding box center [1040, 53] width 19 height 19
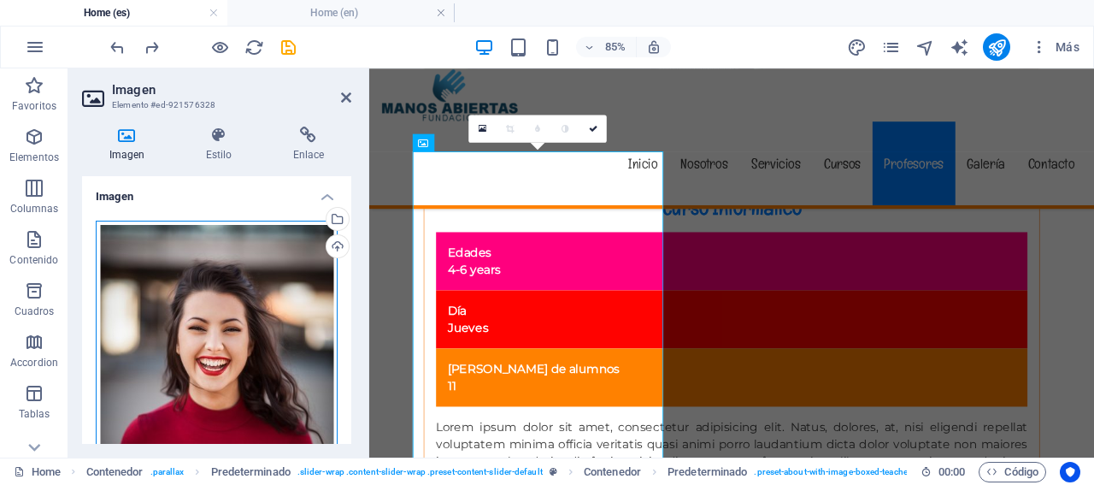
click at [242, 280] on div "Arrastra archivos aquí, haz clic para escoger archivos o selecciona archivos de…" at bounding box center [217, 400] width 242 height 359
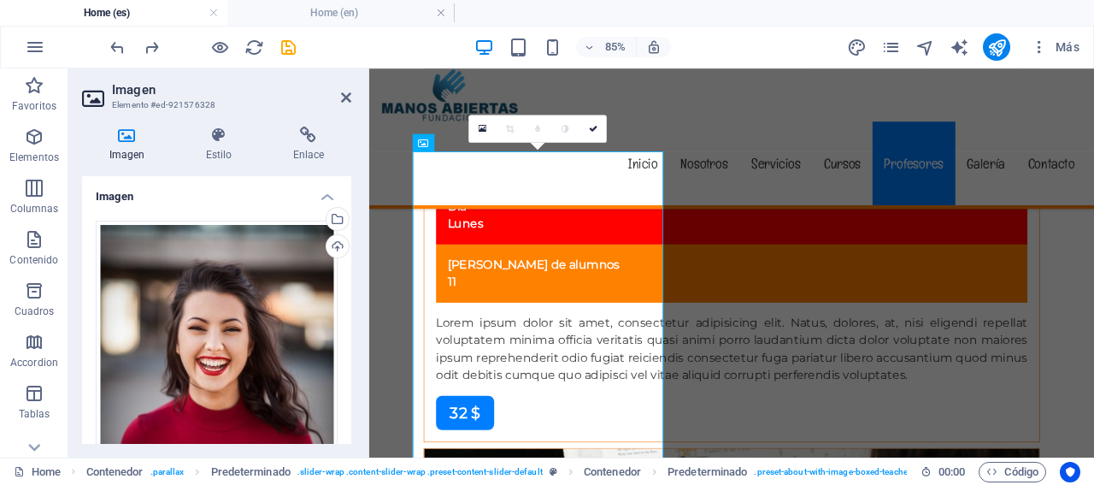
scroll to position [11961, 0]
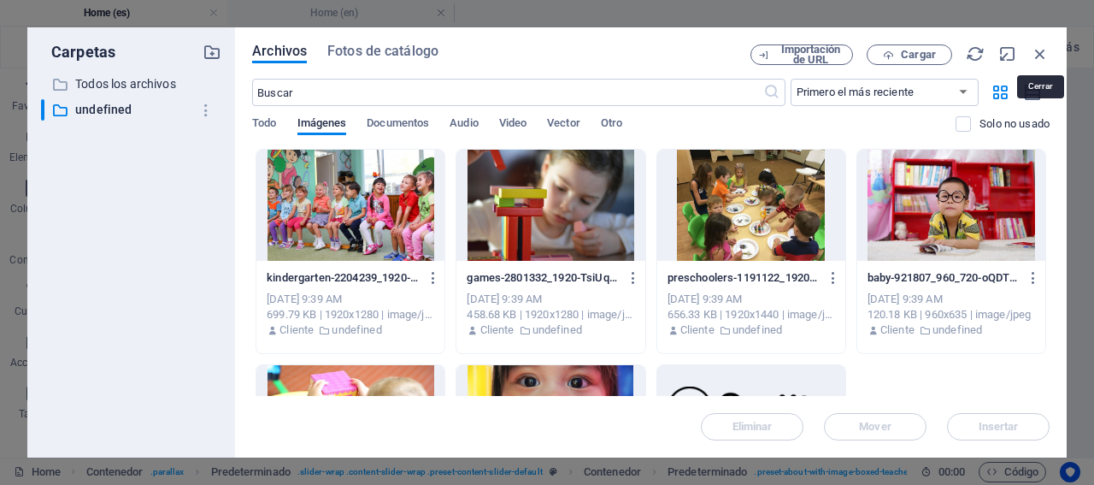
click at [1041, 50] on icon "button" at bounding box center [1040, 53] width 19 height 19
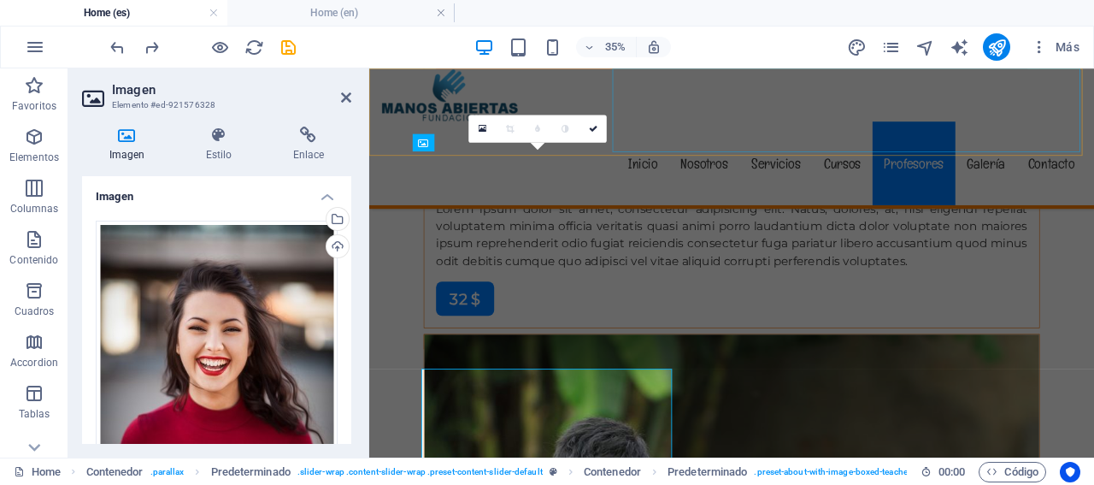
scroll to position [11705, 0]
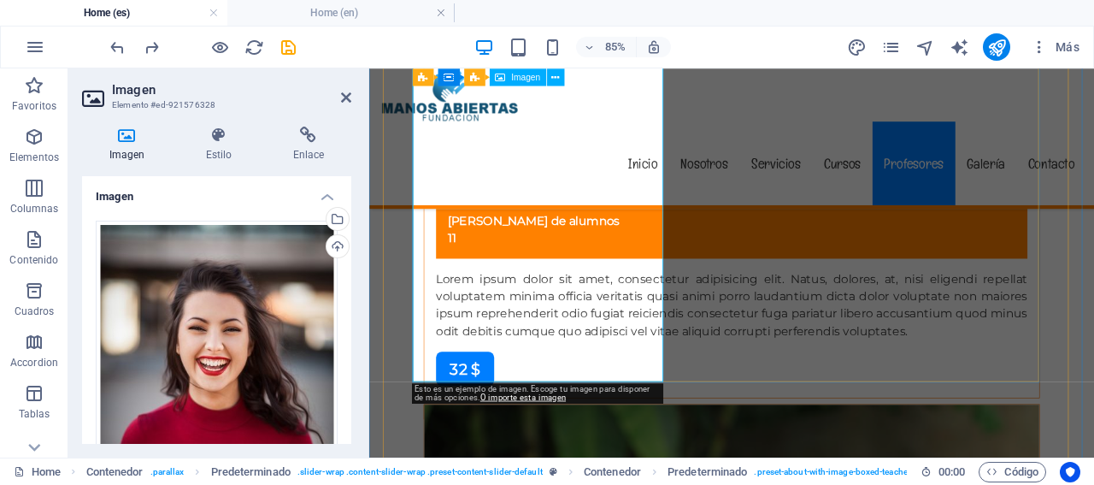
scroll to position [11876, 0]
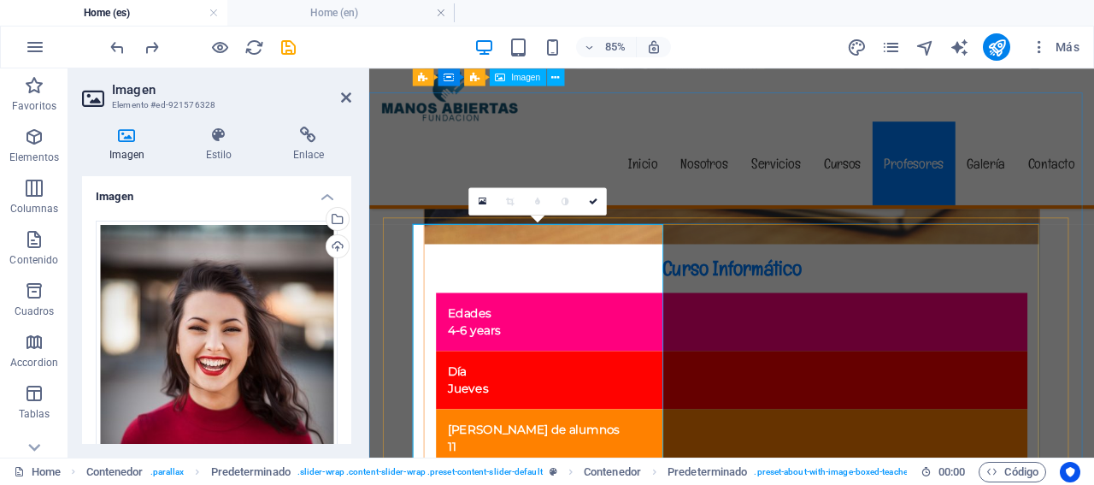
scroll to position [11619, 0]
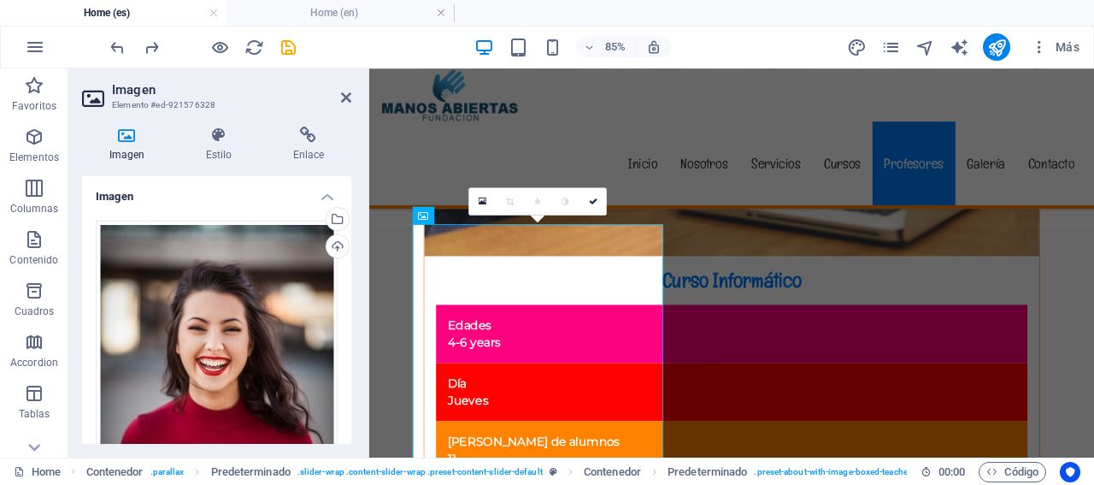
click at [481, 203] on icon at bounding box center [483, 201] width 8 height 10
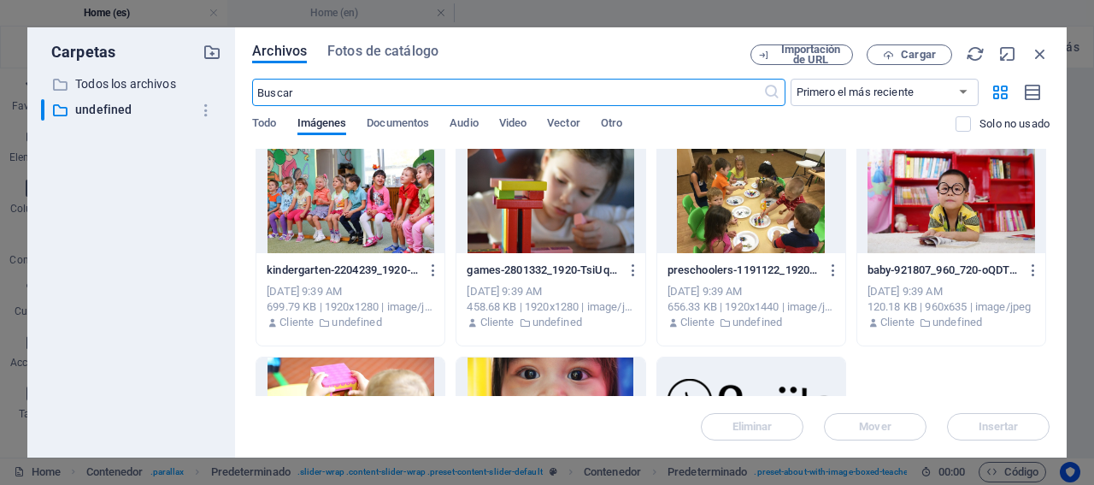
scroll to position [0, 0]
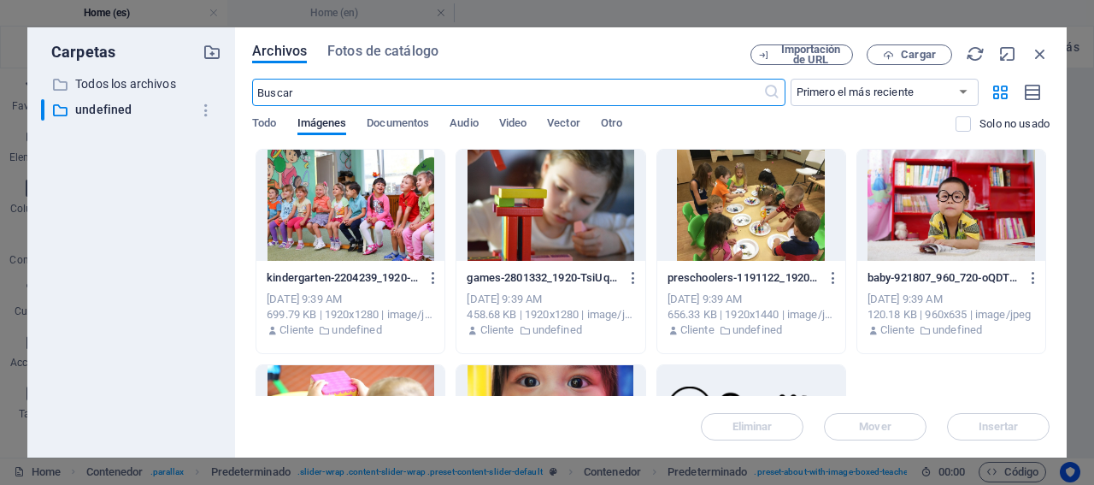
click at [968, 89] on select "Primero el más reciente Primero el más antiguo Nombre (A-Z) Nombre (Z-A) Tamaño…" at bounding box center [885, 92] width 188 height 27
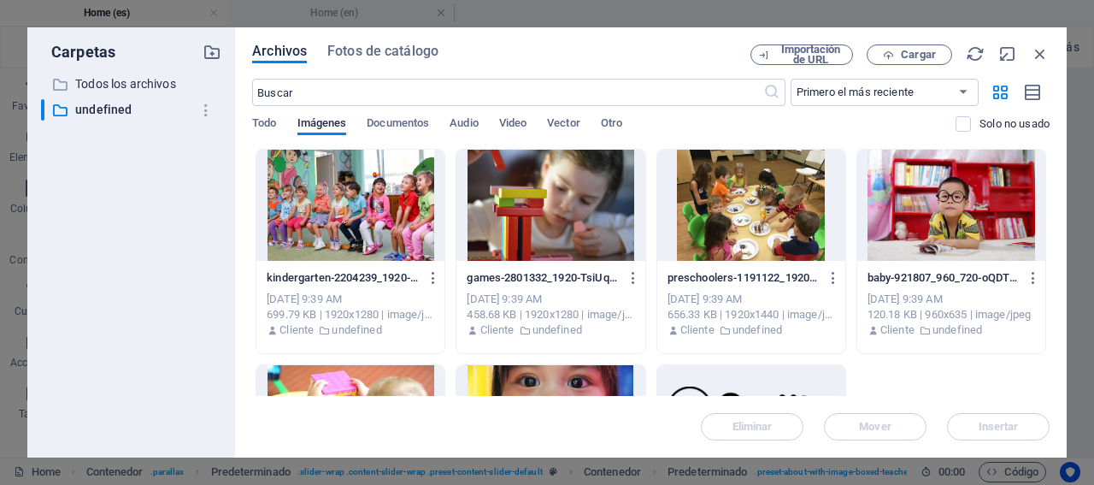
click at [966, 90] on select "Primero el más reciente Primero el más antiguo Nombre (A-Z) Nombre (Z-A) Tamaño…" at bounding box center [885, 92] width 188 height 27
click at [997, 91] on icon "button" at bounding box center [1001, 92] width 20 height 19
click at [1040, 92] on icon "button" at bounding box center [1033, 93] width 19 height 20
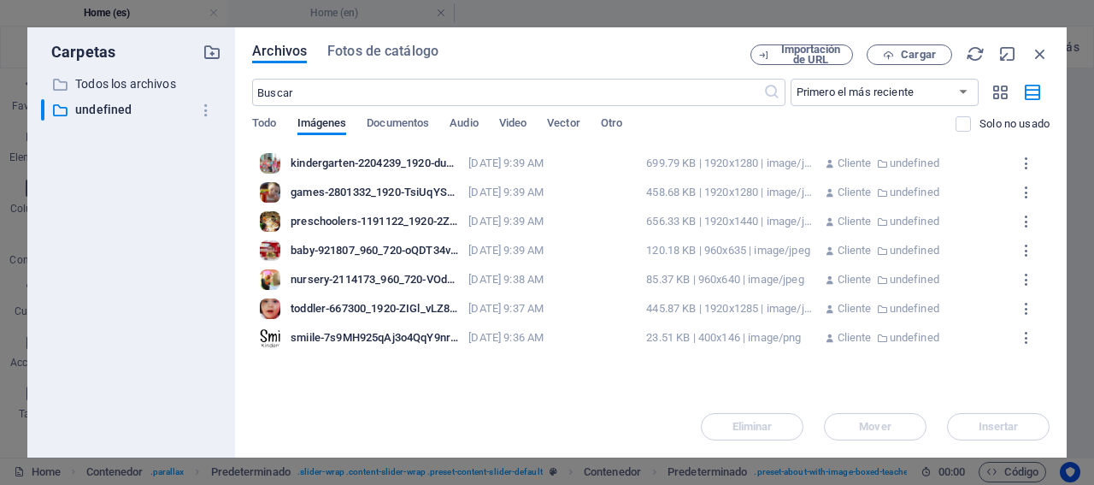
click at [1040, 92] on icon "button" at bounding box center [1033, 93] width 19 height 20
click at [997, 95] on icon "button" at bounding box center [1001, 92] width 20 height 19
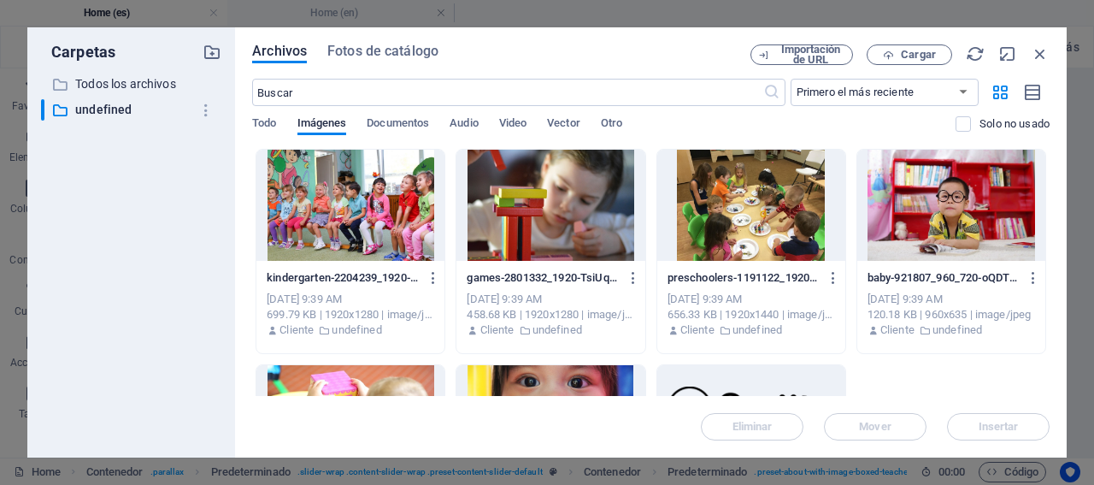
click at [135, 85] on p "Todos los archivos" at bounding box center [132, 84] width 115 height 20
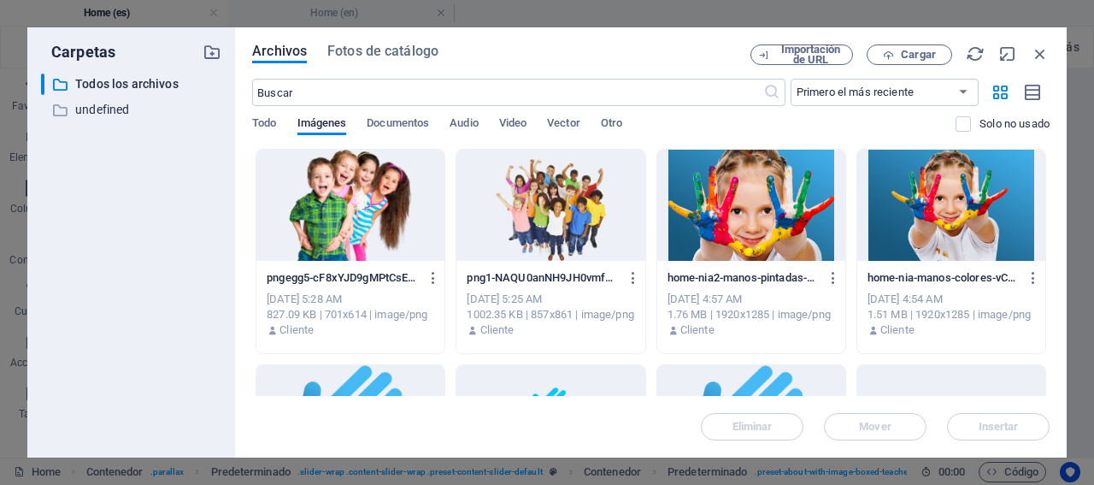
click at [266, 122] on span "Todo" at bounding box center [264, 125] width 24 height 24
click at [1043, 52] on icon "button" at bounding box center [1040, 53] width 19 height 19
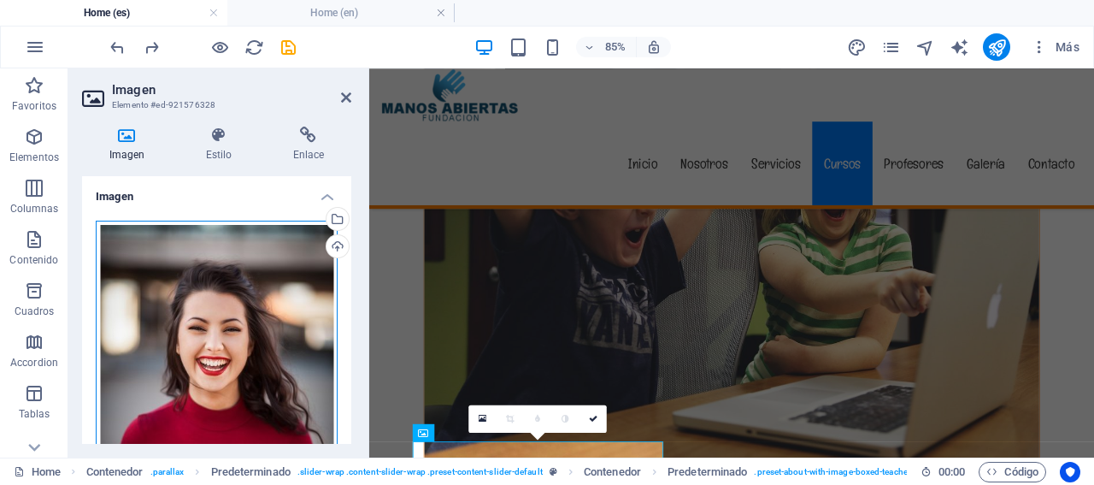
click at [241, 309] on div "Arrastra archivos aquí, haz clic para escoger archivos o selecciona archivos de…" at bounding box center [217, 400] width 242 height 359
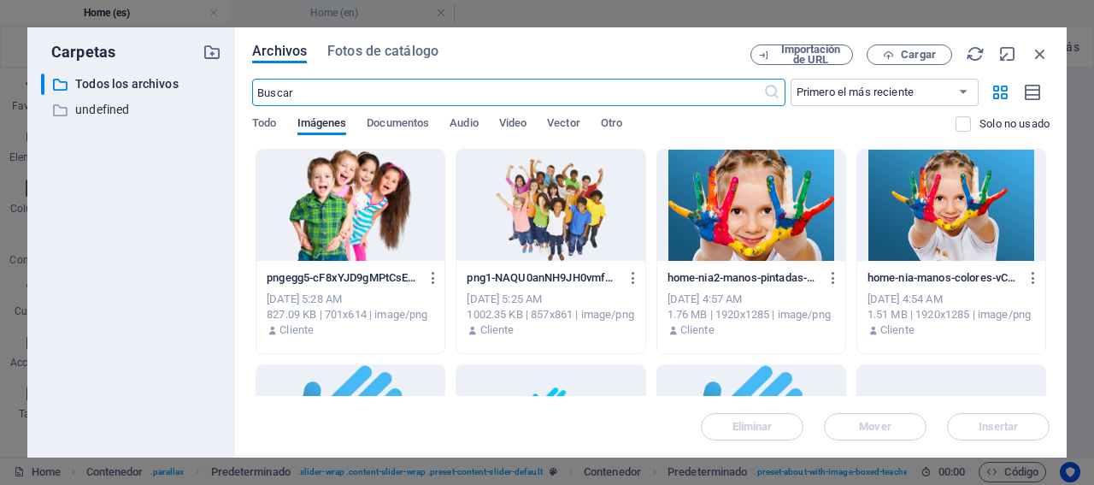
scroll to position [11619, 0]
click at [1040, 50] on icon "button" at bounding box center [1040, 53] width 19 height 19
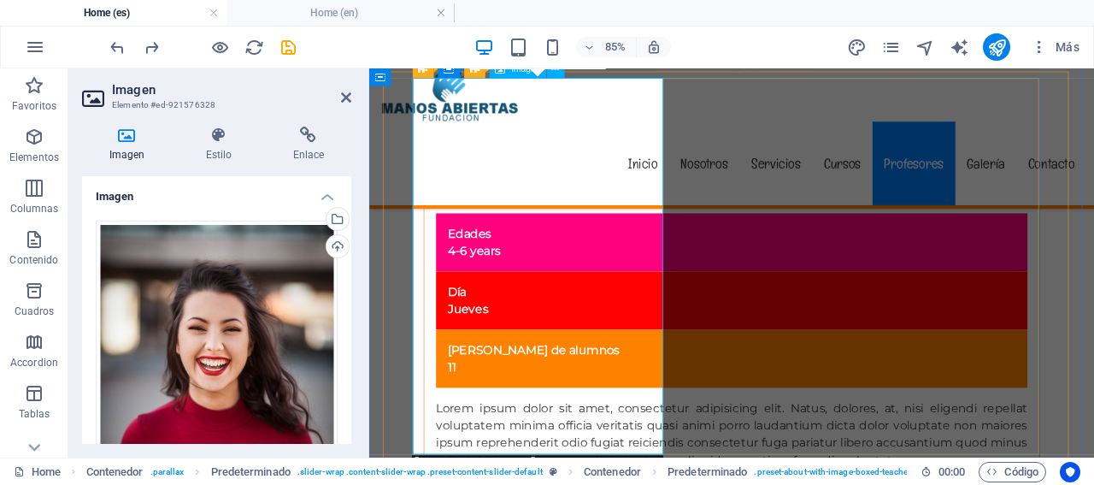
scroll to position [11791, 0]
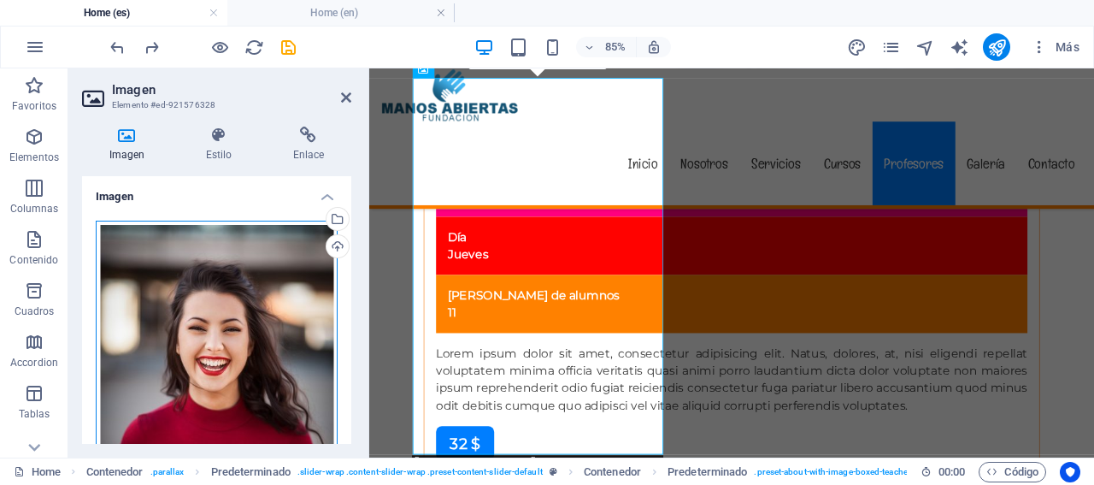
click at [238, 363] on div "Arrastra archivos aquí, haz clic para escoger archivos o selecciona archivos de…" at bounding box center [217, 400] width 242 height 359
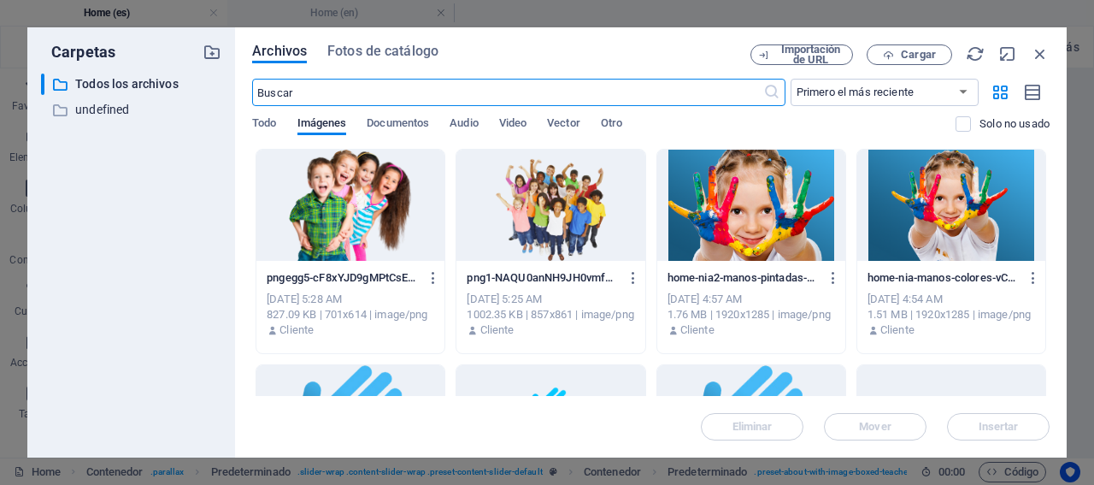
scroll to position [12047, 0]
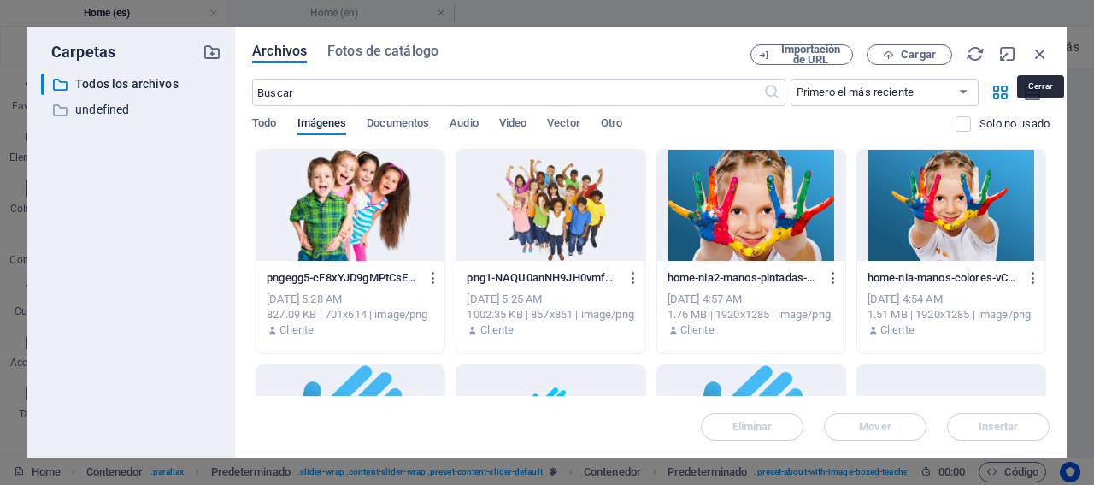
click at [1045, 50] on icon "button" at bounding box center [1040, 53] width 19 height 19
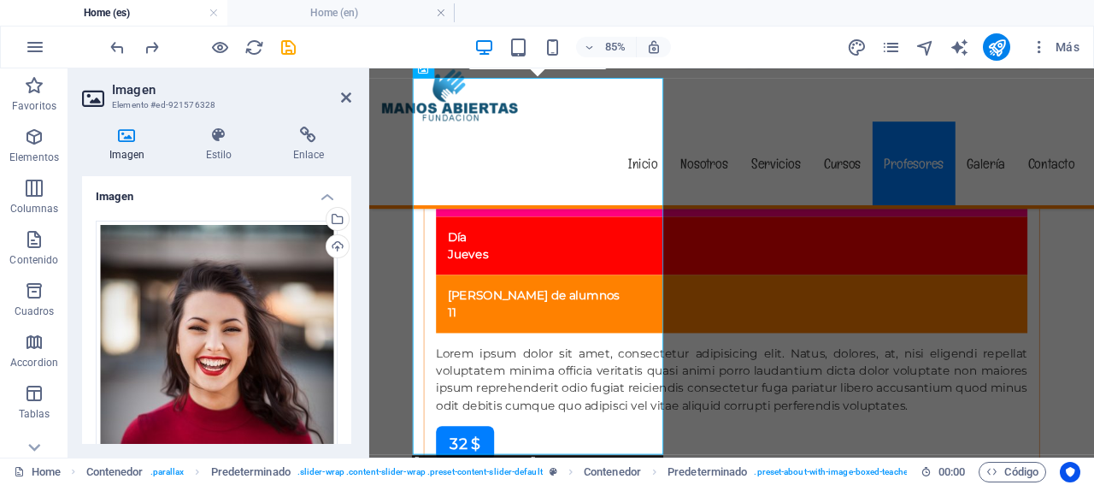
click at [557, 9] on ul "Home (es) Home (en)" at bounding box center [547, 13] width 1094 height 26
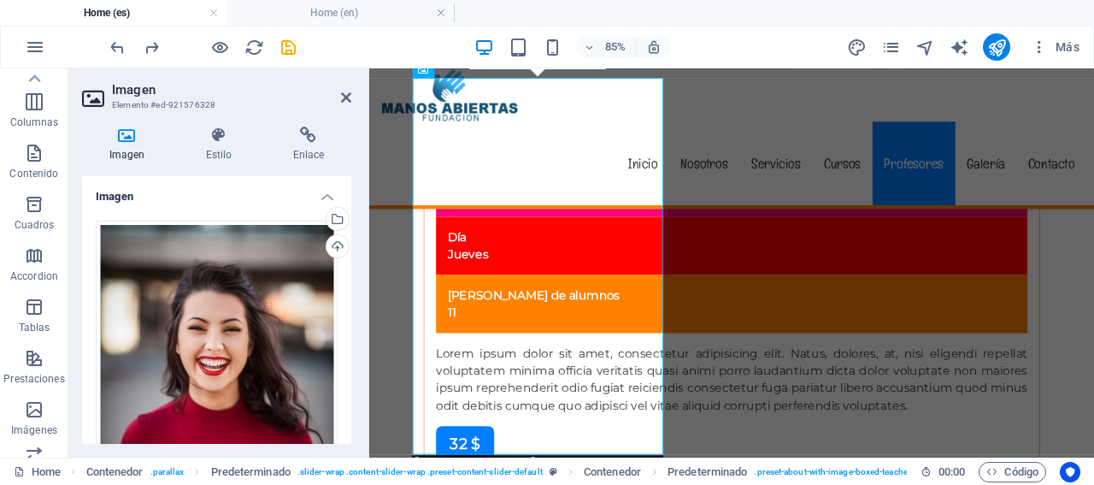
scroll to position [0, 0]
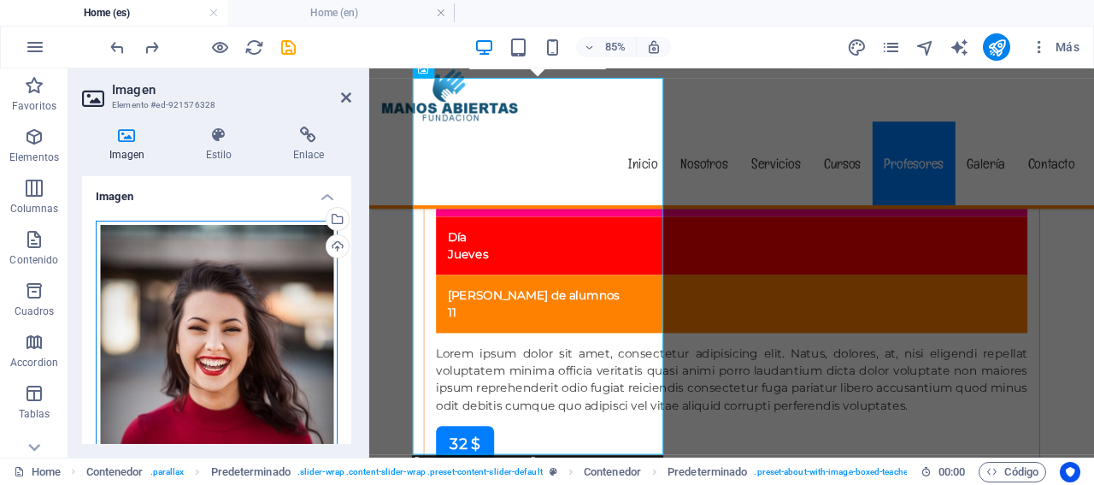
click at [188, 356] on div "Arrastra archivos aquí, haz clic para escoger archivos o selecciona archivos de…" at bounding box center [217, 400] width 242 height 359
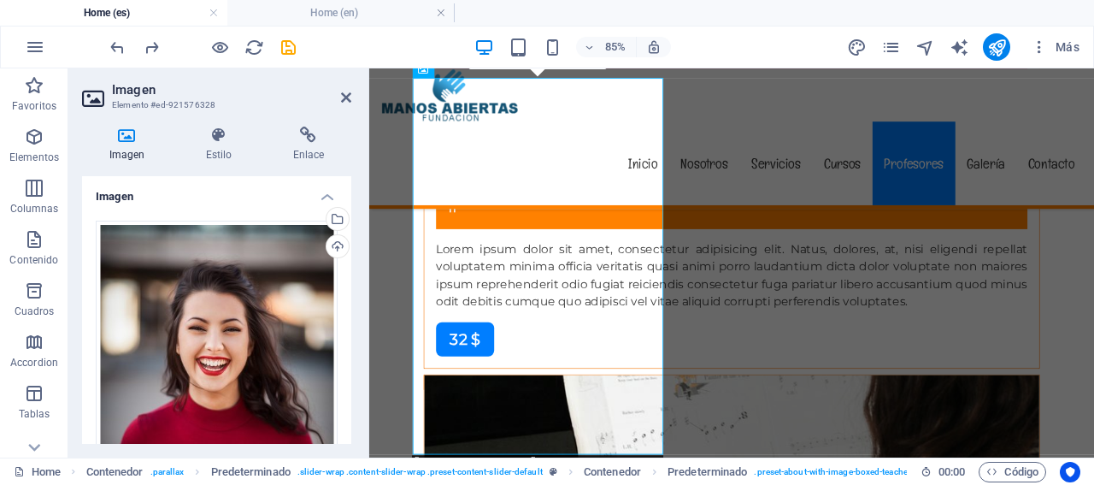
scroll to position [12047, 0]
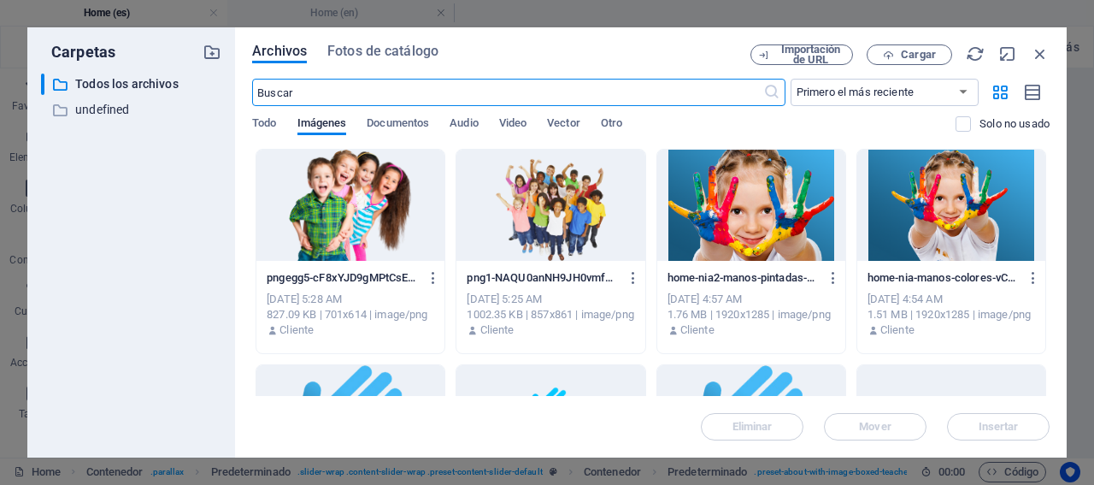
click at [313, 91] on input "text" at bounding box center [507, 92] width 510 height 27
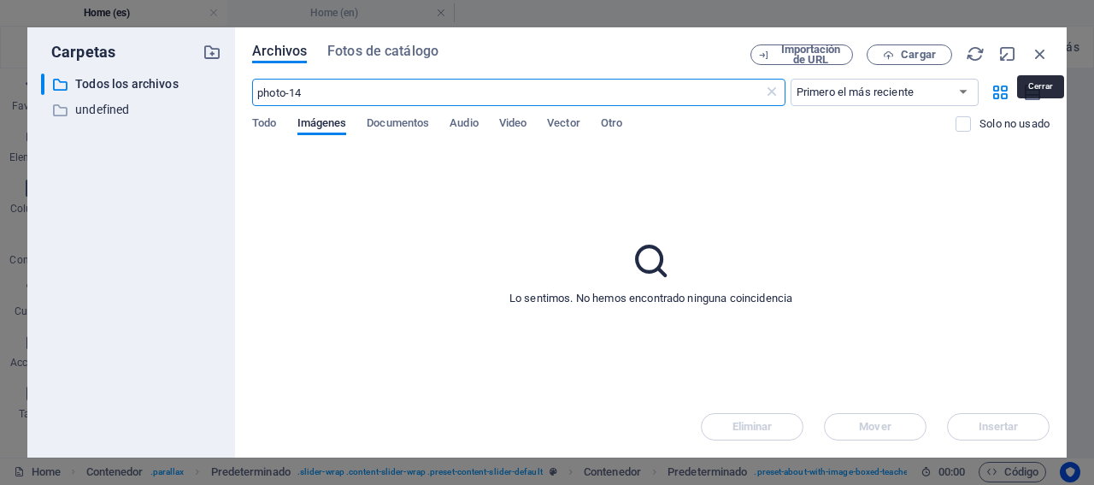
type input "photo-14"
click at [1036, 54] on icon "button" at bounding box center [1040, 53] width 19 height 19
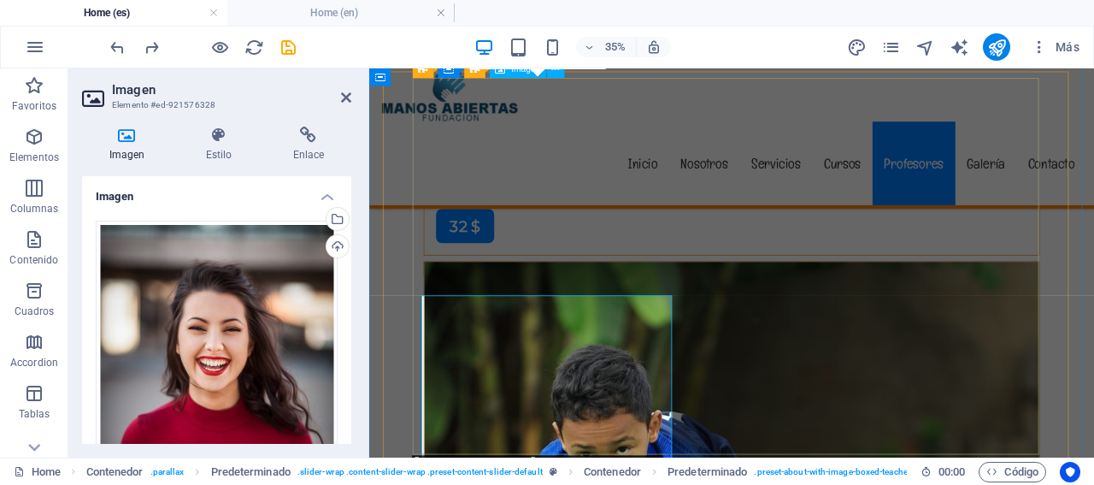
scroll to position [11791, 0]
